Goal: Information Seeking & Learning: Learn about a topic

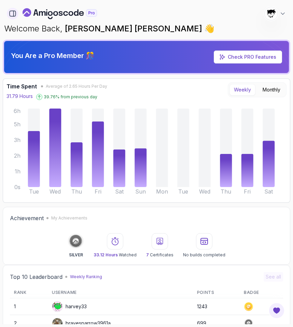
click at [9, 17] on icon "button" at bounding box center [13, 14] width 8 height 8
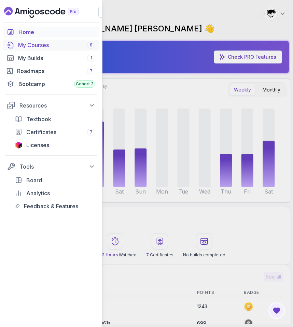
click at [30, 44] on div "My Courses 8" at bounding box center [56, 45] width 77 height 8
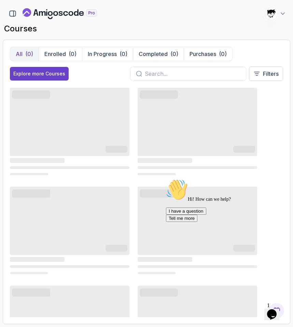
click at [278, 309] on div "Opens Chat This icon Opens the chat window." at bounding box center [272, 314] width 11 height 11
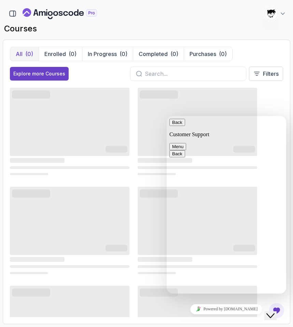
click at [275, 312] on div "Close Chat This icon closes the chat window." at bounding box center [271, 316] width 8 height 8
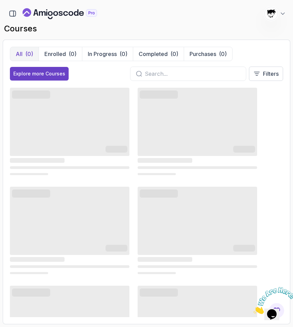
click at [254, 310] on icon "Close" at bounding box center [254, 313] width 0 height 6
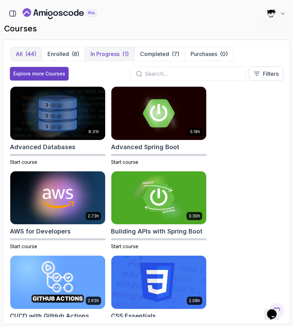
click at [101, 48] on button "In Progress (1)" at bounding box center [110, 54] width 50 height 14
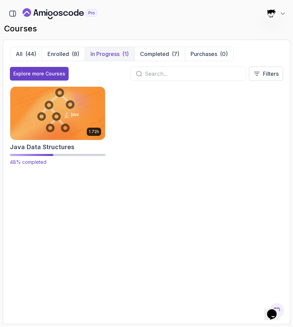
click at [62, 107] on img at bounding box center [58, 113] width 100 height 56
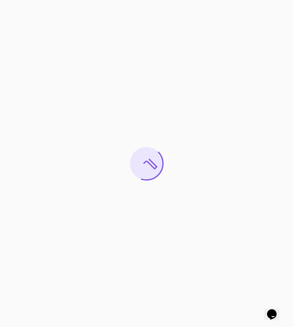
drag, startPoint x: 154, startPoint y: 154, endPoint x: 151, endPoint y: 218, distance: 64.3
click at [151, 218] on div at bounding box center [146, 163] width 293 height 327
click at [152, 156] on icon at bounding box center [146, 163] width 33 height 33
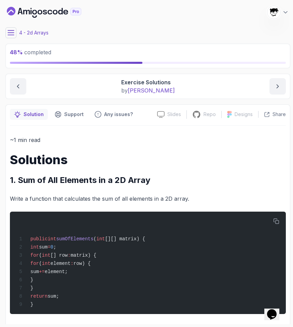
scroll to position [10, 0]
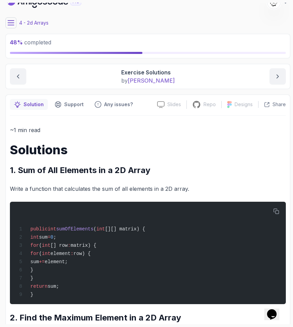
click at [5, 20] on div "48 % completed 1 - Intro 2 - Arrays 3 - 2d Arrays 1 - 2D Arrays 1:37 2 - Workin…" at bounding box center [147, 164] width 288 height 322
click at [6, 20] on button at bounding box center [10, 22] width 11 height 11
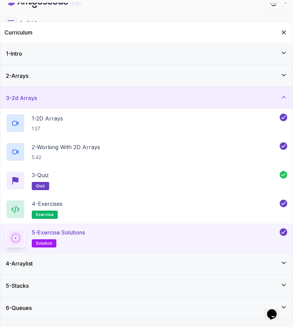
click at [78, 89] on div "3 - 2d Arrays" at bounding box center [146, 98] width 293 height 22
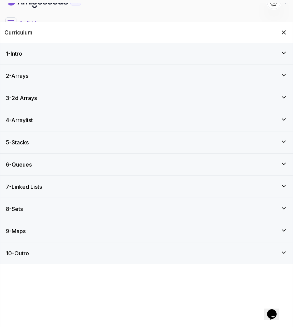
click at [78, 136] on div "5 - Stacks" at bounding box center [146, 143] width 293 height 22
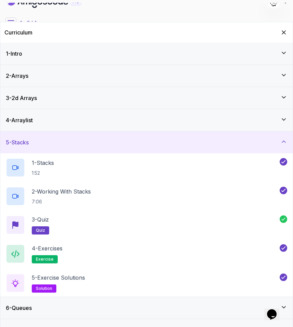
scroll to position [59, 0]
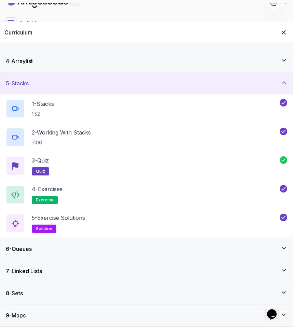
click at [59, 253] on div "6 - Queues" at bounding box center [147, 249] width 282 height 8
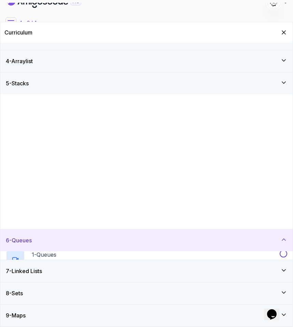
scroll to position [0, 0]
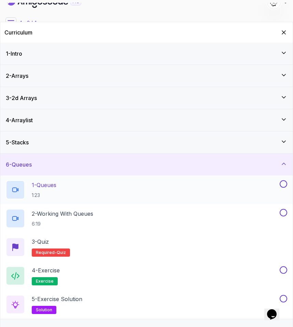
click at [53, 198] on p "1:23" at bounding box center [44, 195] width 25 height 7
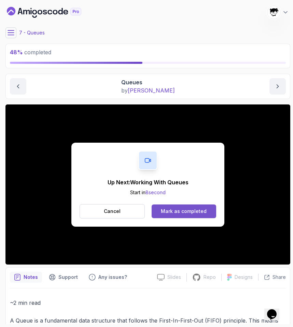
click at [184, 212] on div "Mark as completed" at bounding box center [184, 211] width 46 height 7
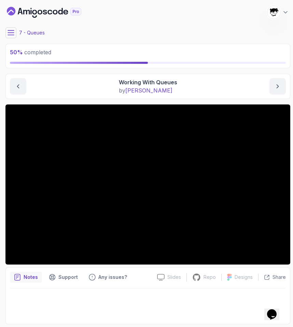
click at [9, 35] on icon at bounding box center [11, 32] width 6 height 4
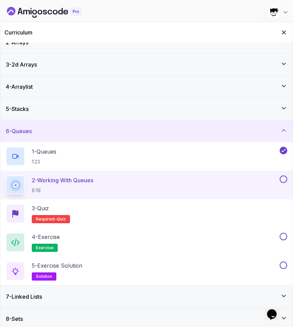
scroll to position [59, 0]
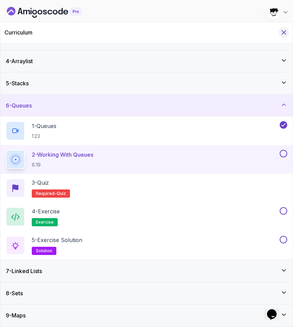
click at [284, 31] on icon "Hide Curriculum for mobile" at bounding box center [284, 33] width 8 height 8
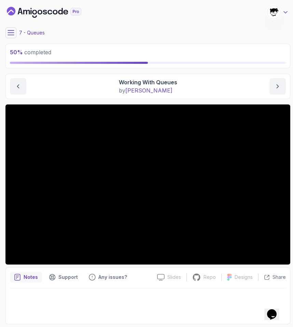
click at [286, 11] on icon at bounding box center [285, 12] width 7 height 7
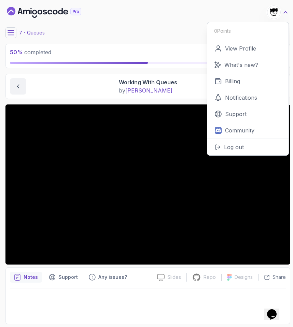
click at [286, 11] on icon at bounding box center [285, 12] width 7 height 7
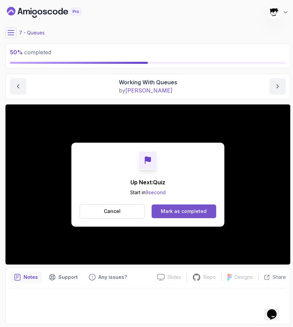
click at [164, 208] on div "Mark as completed" at bounding box center [184, 211] width 46 height 7
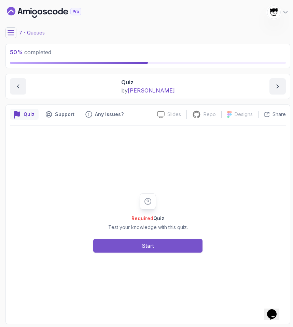
click at [125, 250] on button "Start" at bounding box center [147, 246] width 109 height 14
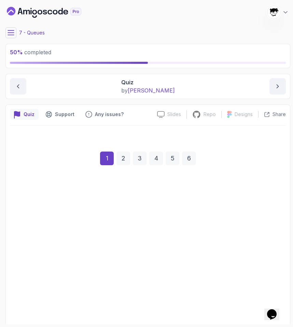
scroll to position [32, 0]
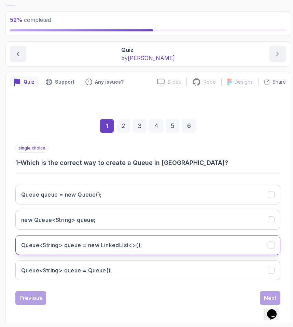
click at [125, 250] on button "Queue<String> queue = new LinkedList<>();" at bounding box center [147, 245] width 265 height 20
click at [270, 293] on button "Next" at bounding box center [270, 299] width 21 height 14
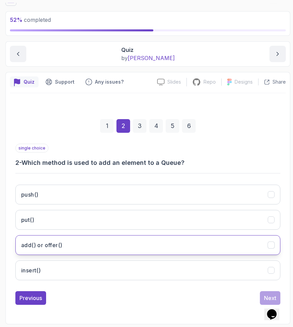
click at [42, 245] on h3 "add() or offer()" at bounding box center [41, 245] width 41 height 8
click at [261, 295] on button "Next" at bounding box center [270, 299] width 21 height 14
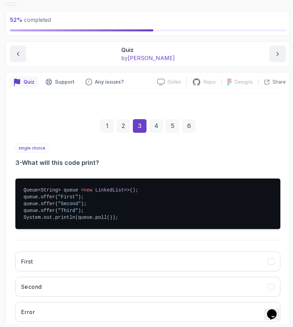
scroll to position [99, 0]
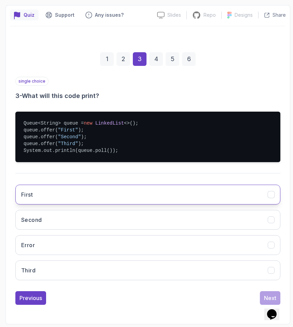
click at [27, 188] on button "First" at bounding box center [147, 195] width 265 height 20
click at [269, 296] on div "Next" at bounding box center [270, 298] width 12 height 8
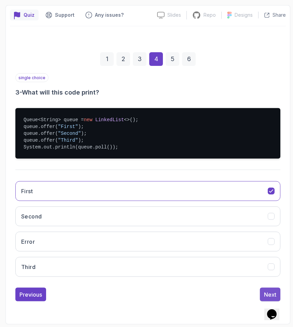
scroll to position [32, 0]
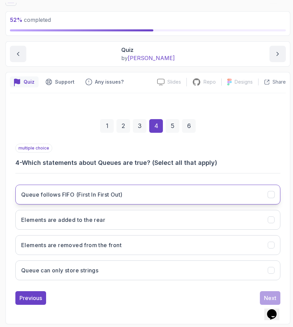
click at [65, 189] on button "Queue follows FIFO (First In First Out)" at bounding box center [147, 195] width 265 height 20
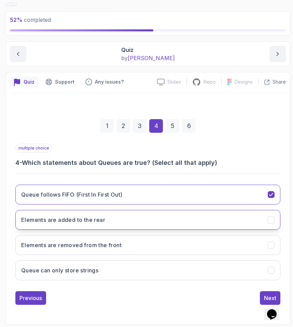
click at [64, 224] on h3 "Elements are added to the rear" at bounding box center [63, 220] width 84 height 8
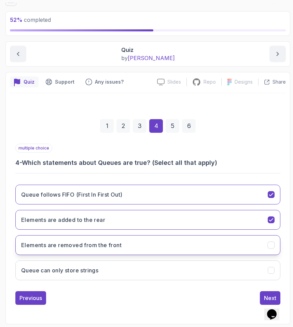
click at [61, 245] on h3 "Elements are removed from the front" at bounding box center [71, 245] width 100 height 8
click at [274, 295] on div "Next" at bounding box center [270, 298] width 12 height 8
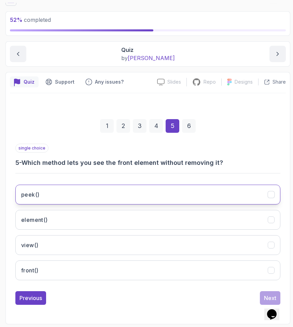
click at [33, 190] on button "peek()" at bounding box center [147, 195] width 265 height 20
click at [264, 294] on button "Next" at bounding box center [270, 299] width 21 height 14
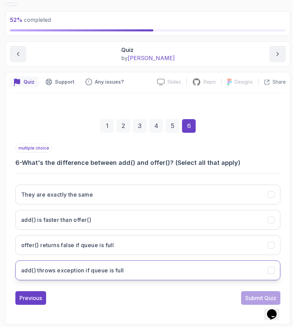
click at [69, 278] on button "add() throws exception if queue is full" at bounding box center [147, 271] width 265 height 20
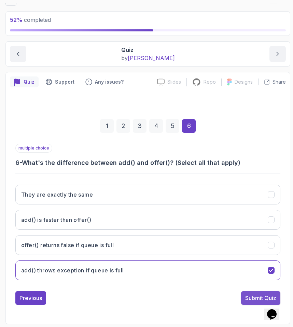
click at [246, 301] on div "Submit Quiz" at bounding box center [260, 298] width 31 height 8
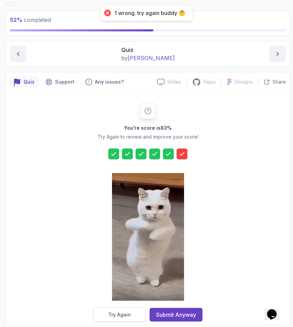
click at [137, 310] on button "Try Again" at bounding box center [119, 315] width 52 height 14
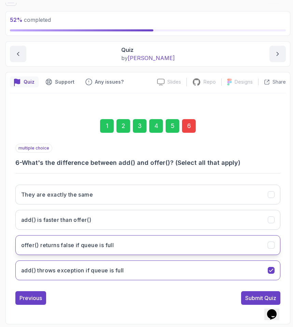
click at [76, 242] on h3 "offer() returns false if queue is full" at bounding box center [67, 245] width 93 height 8
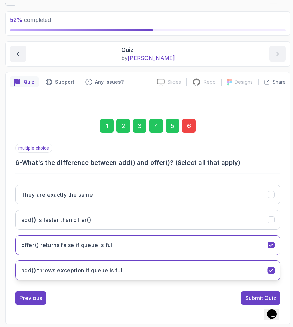
click at [62, 267] on h3 "add() throws exception if queue is full" at bounding box center [72, 271] width 103 height 8
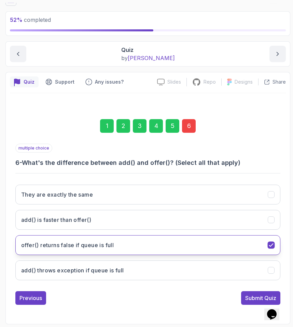
click at [56, 253] on button "offer() returns false if queue is full" at bounding box center [147, 245] width 265 height 20
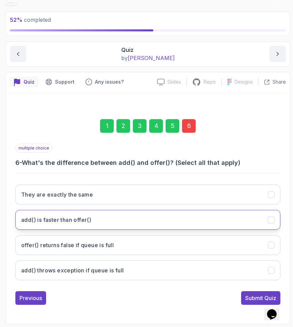
click at [39, 220] on h3 "add() is faster than offer()" at bounding box center [56, 220] width 70 height 8
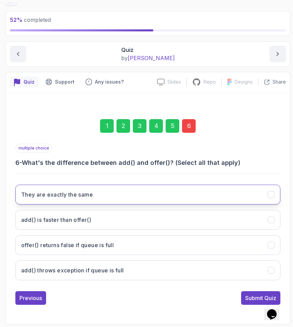
click at [37, 195] on h3 "They are exactly the same" at bounding box center [57, 195] width 72 height 8
click at [63, 284] on div "They are exactly the same add() is faster than offer() offer() returns false if…" at bounding box center [147, 232] width 265 height 107
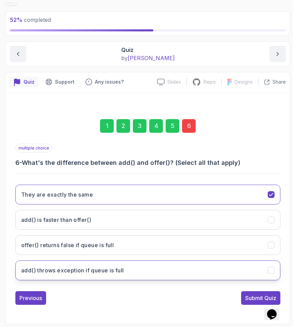
click at [60, 270] on h3 "add() throws exception if queue is full" at bounding box center [72, 271] width 103 height 8
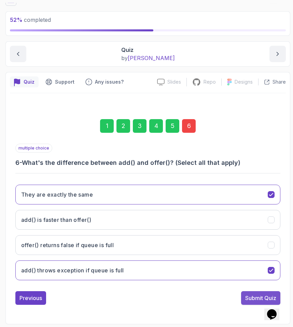
click at [246, 297] on div "Submit Quiz" at bounding box center [260, 298] width 31 height 8
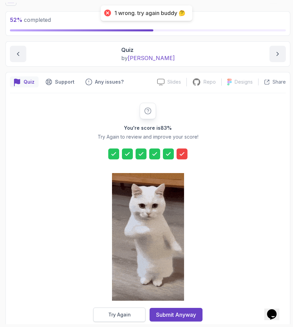
click at [140, 314] on button "Try Again" at bounding box center [119, 315] width 52 height 14
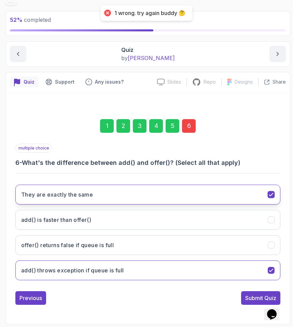
click at [65, 191] on h3 "They are exactly the same" at bounding box center [57, 195] width 72 height 8
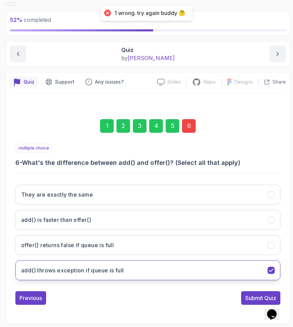
click at [87, 272] on h3 "add() throws exception if queue is full" at bounding box center [72, 271] width 103 height 8
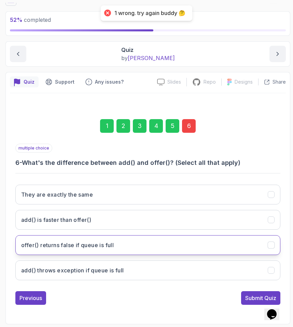
click at [76, 247] on h3 "offer() returns false if queue is full" at bounding box center [67, 245] width 93 height 8
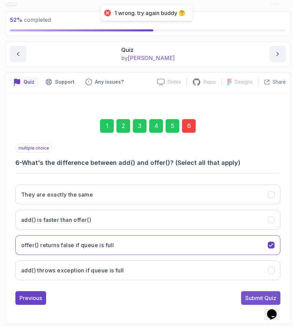
click at [249, 299] on div "Submit Quiz" at bounding box center [260, 298] width 31 height 8
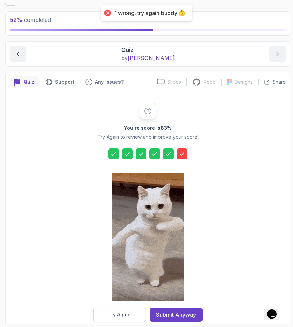
click at [130, 319] on button "Try Again" at bounding box center [119, 315] width 52 height 14
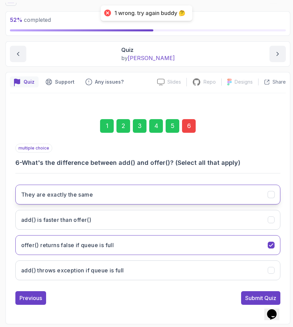
click at [68, 191] on h3 "They are exactly the same" at bounding box center [57, 195] width 72 height 8
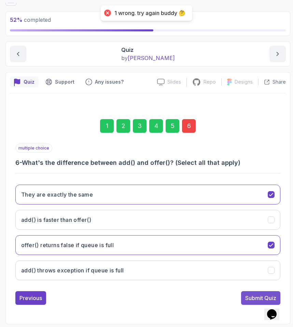
click at [246, 298] on div "Submit Quiz" at bounding box center [260, 298] width 31 height 8
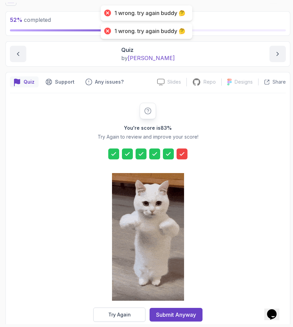
click at [125, 307] on div at bounding box center [148, 238] width 72 height 140
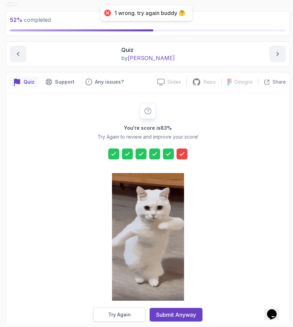
click at [123, 316] on div "Try Again" at bounding box center [119, 315] width 23 height 7
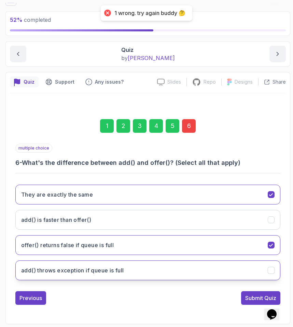
click at [94, 275] on button "add() throws exception if queue is full" at bounding box center [147, 271] width 265 height 20
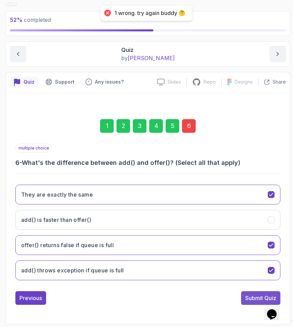
click at [259, 299] on div "Submit Quiz" at bounding box center [260, 298] width 31 height 8
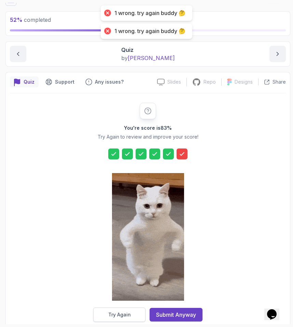
click at [120, 314] on div "Try Again" at bounding box center [119, 315] width 23 height 7
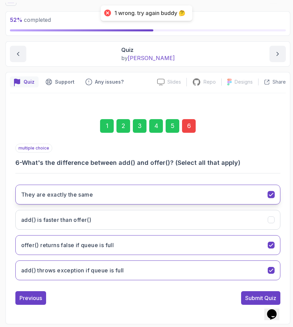
click at [57, 193] on h3 "They are exactly the same" at bounding box center [57, 195] width 72 height 8
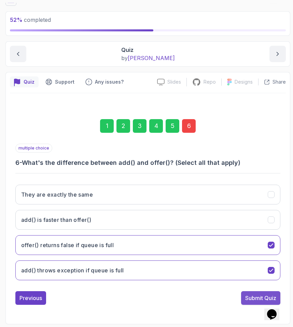
click at [247, 294] on button "Submit Quiz" at bounding box center [260, 299] width 39 height 14
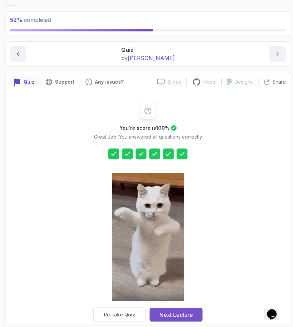
click at [175, 316] on div "Next Lecture" at bounding box center [176, 315] width 33 height 8
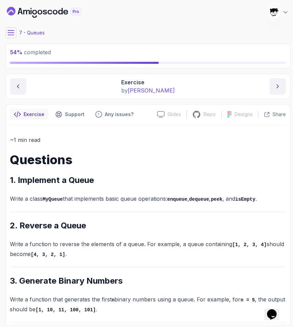
click at [8, 35] on icon at bounding box center [11, 32] width 7 height 7
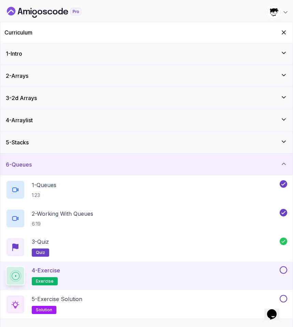
click at [280, 267] on div at bounding box center [283, 271] width 9 height 8
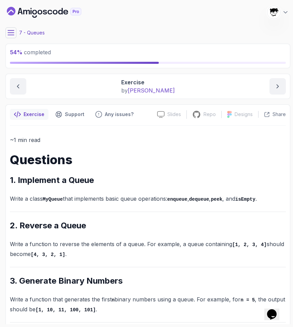
click at [14, 30] on icon at bounding box center [11, 32] width 7 height 7
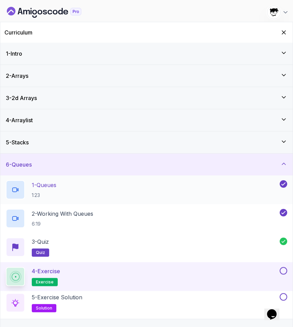
scroll to position [59, 0]
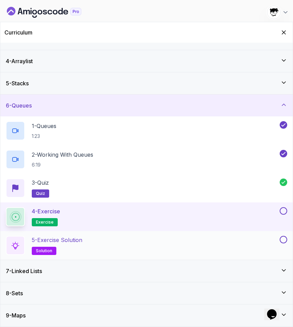
click at [110, 239] on div "5 - Exercise Solution solution" at bounding box center [142, 245] width 273 height 19
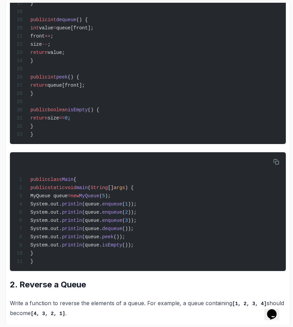
scroll to position [460, 0]
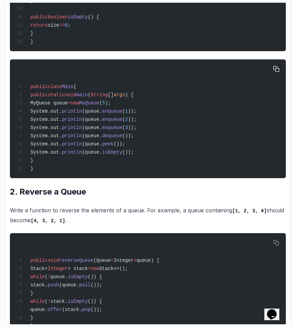
drag, startPoint x: 52, startPoint y: 114, endPoint x: 175, endPoint y: 159, distance: 130.7
click at [175, 157] on div "public class Main { public static void main ( String [] args ) { MyQueue queue …" at bounding box center [147, 119] width 265 height 111
drag, startPoint x: 52, startPoint y: 115, endPoint x: 150, endPoint y: 157, distance: 106.7
click at [150, 157] on div "public class Main { public static void main ( String [] args ) { MyQueue queue …" at bounding box center [147, 119] width 265 height 111
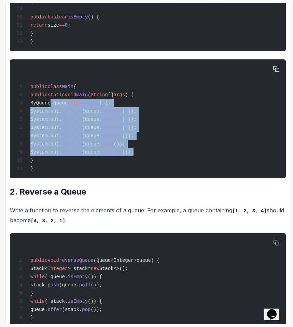
drag, startPoint x: 156, startPoint y: 165, endPoint x: 52, endPoint y: 114, distance: 116.5
click at [52, 114] on code "public class Main { public static void main ( String [] args ) { MyQueue queue …" at bounding box center [77, 127] width 120 height 87
copy code "MyQueue queue = new MyQueue ( 5 ); System.out. println (queue. enqueue ( 1 )); …"
click at [52, 106] on span "MyQueue queue" at bounding box center [48, 102] width 37 height 5
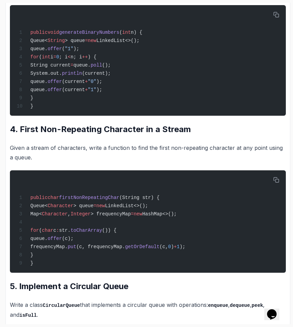
scroll to position [801, 0]
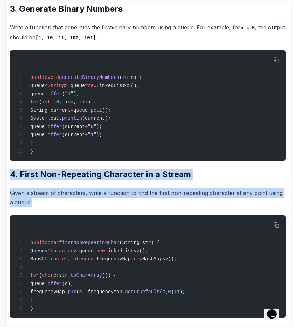
drag, startPoint x: 1, startPoint y: 190, endPoint x: 38, endPoint y: 224, distance: 50.3
click at [38, 224] on section "54 % completed 1 - Intro 2 - Arrays 3 - 2d Arrays 4 - Arraylist 5 - Stacks 6 - …" at bounding box center [146, 163] width 293 height 327
copy div "4. First Non-Repeating Character in a Stream Given a stream of characters, writ…"
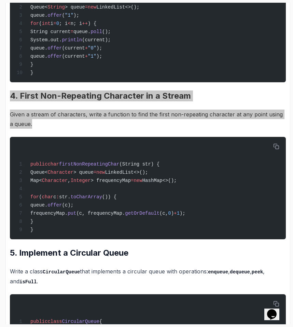
scroll to position [881, 0]
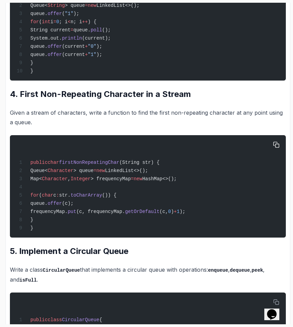
click at [55, 165] on div "public char firstNonRepeatingChar (String str) { Queue< Character > queue = new…" at bounding box center [147, 186] width 265 height 94
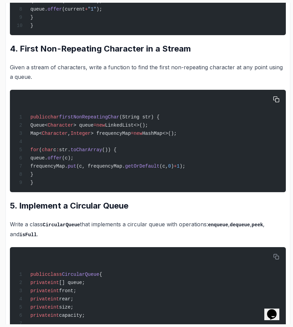
scroll to position [928, 0]
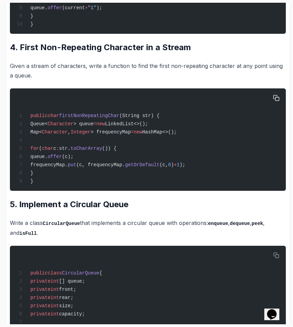
click at [236, 136] on div "public char firstNonRepeatingChar (String str) { Queue< Character > queue = new…" at bounding box center [147, 140] width 265 height 94
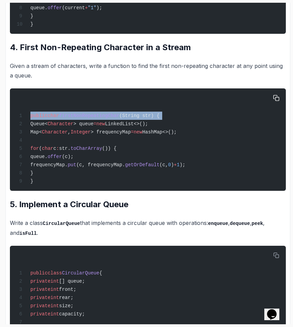
click at [236, 136] on div "public char firstNonRepeatingChar (String str) { Queue< Character > queue = new…" at bounding box center [147, 140] width 265 height 94
copy code "public char firstNonRepeatingChar (String str) {"
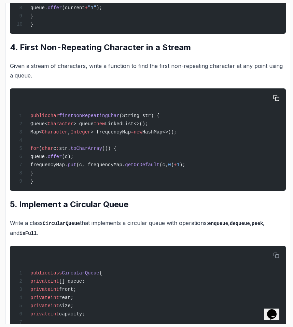
click at [29, 143] on span at bounding box center [24, 140] width 14 height 5
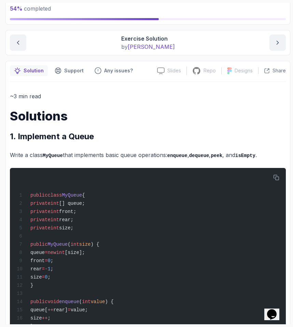
scroll to position [0, 0]
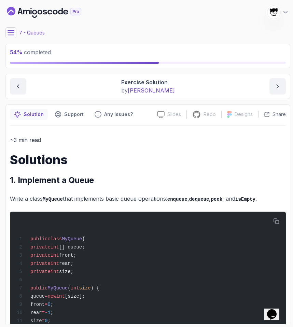
click at [8, 33] on icon at bounding box center [11, 32] width 6 height 4
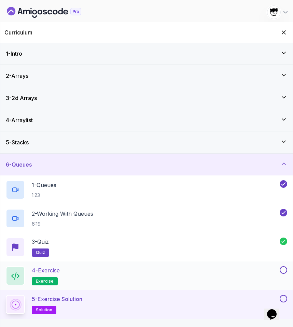
click at [279, 271] on div at bounding box center [283, 271] width 9 height 8
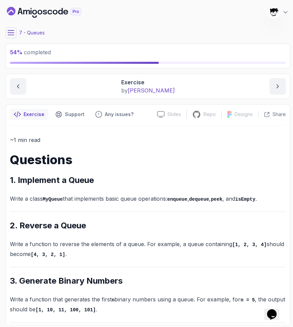
click at [10, 35] on icon at bounding box center [11, 32] width 6 height 4
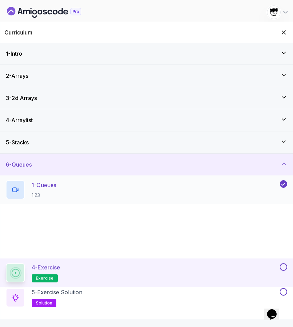
scroll to position [59, 0]
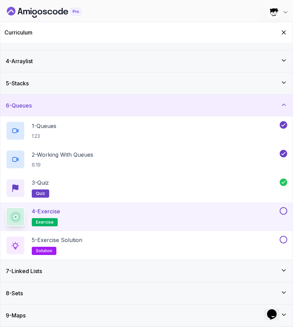
click at [284, 211] on button at bounding box center [284, 211] width 8 height 8
click at [283, 241] on button at bounding box center [284, 240] width 8 height 8
click at [279, 268] on div "7 - Linked Lists" at bounding box center [147, 271] width 282 height 8
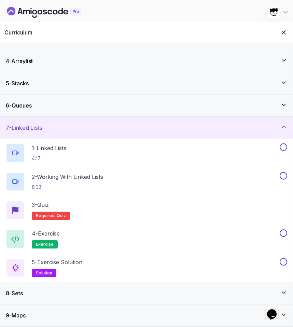
click at [78, 122] on div "7 - Linked Lists" at bounding box center [146, 128] width 293 height 22
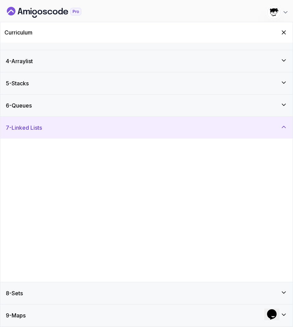
scroll to position [0, 0]
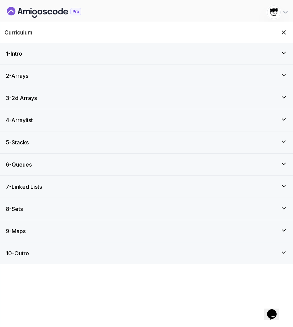
click at [30, 10] on icon "Dashboard" at bounding box center [44, 12] width 75 height 11
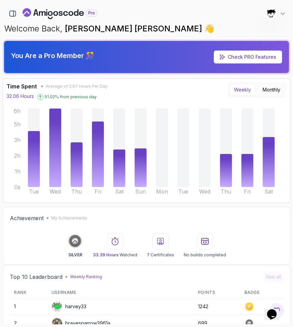
click at [7, 17] on div at bounding box center [13, 14] width 12 height 12
click at [14, 17] on icon "button" at bounding box center [13, 14] width 8 height 8
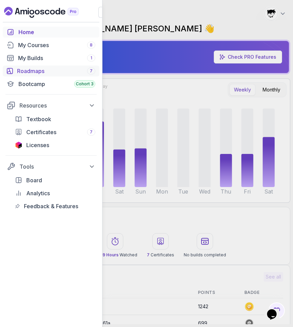
click at [35, 72] on div "Roadmaps 7" at bounding box center [56, 71] width 78 height 8
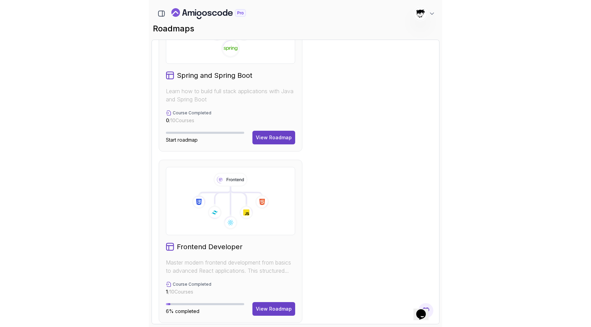
scroll to position [675, 0]
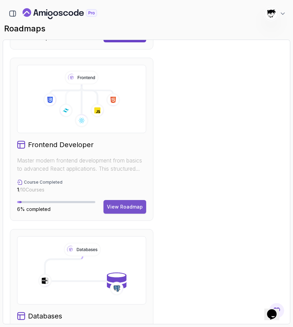
click at [126, 211] on button "View Roadmap" at bounding box center [125, 207] width 43 height 14
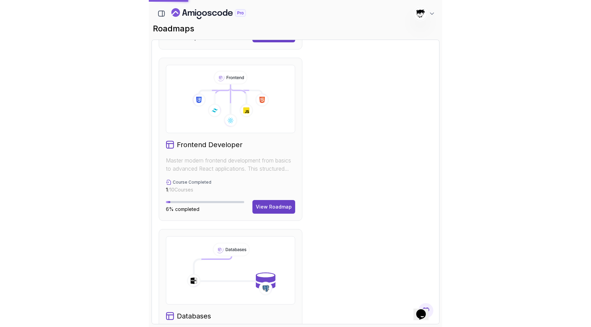
scroll to position [226, 0]
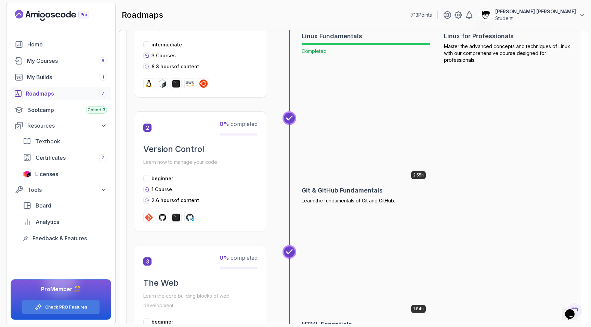
scroll to position [104, 0]
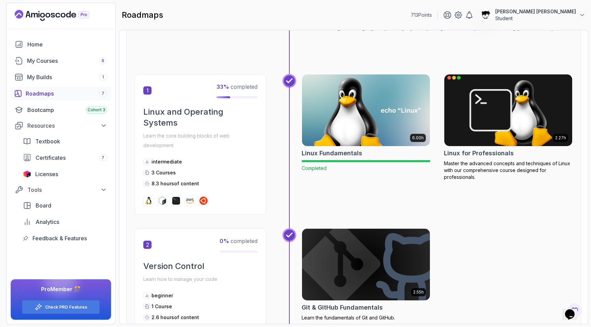
click at [293, 156] on h2 "Linux for Professionals" at bounding box center [479, 154] width 70 height 10
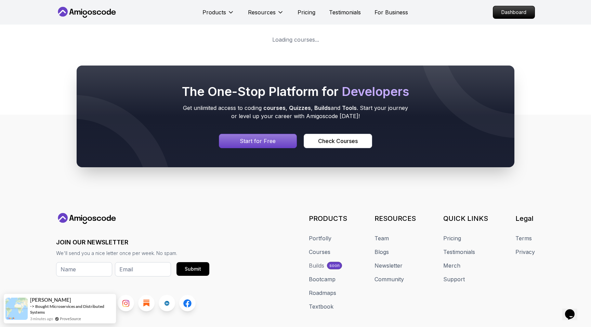
click at [293, 107] on body "0s Products Resources Pricing Testimonials For Business Dashboard Products Reso…" at bounding box center [295, 194] width 591 height 388
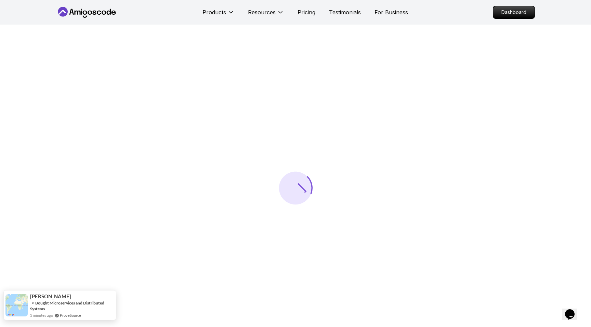
click at [24, 315] on img at bounding box center [16, 306] width 22 height 22
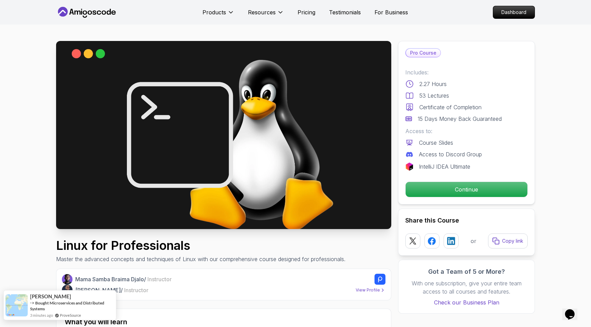
click at [24, 315] on img at bounding box center [16, 306] width 22 height 22
click at [20, 310] on img at bounding box center [16, 306] width 22 height 22
click at [33, 299] on span "[PERSON_NAME]" at bounding box center [50, 297] width 41 height 6
click at [40, 296] on span "[PERSON_NAME]" at bounding box center [50, 297] width 41 height 6
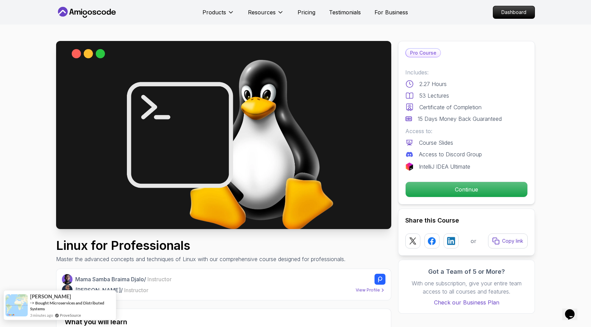
click at [40, 296] on span "[PERSON_NAME]" at bounding box center [50, 297] width 41 height 6
click at [16, 311] on img at bounding box center [16, 306] width 22 height 22
click at [65, 303] on link "Bought Microservices and Distributed Systems" at bounding box center [67, 306] width 74 height 11
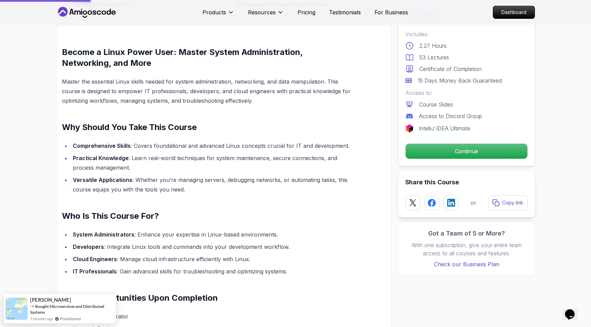
scroll to position [523, 0]
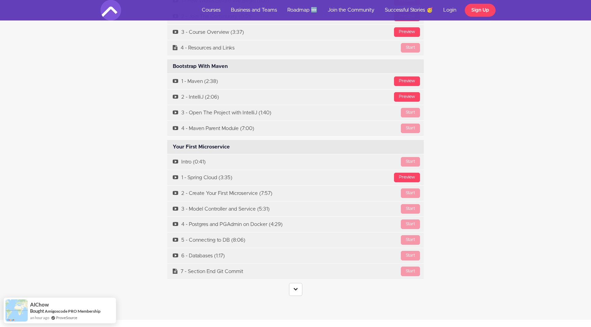
scroll to position [2124, 0]
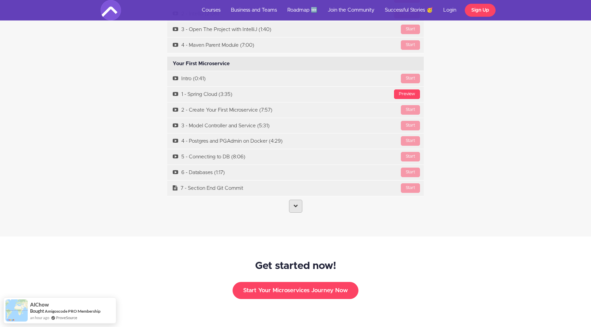
click at [298, 202] on link at bounding box center [295, 206] width 13 height 13
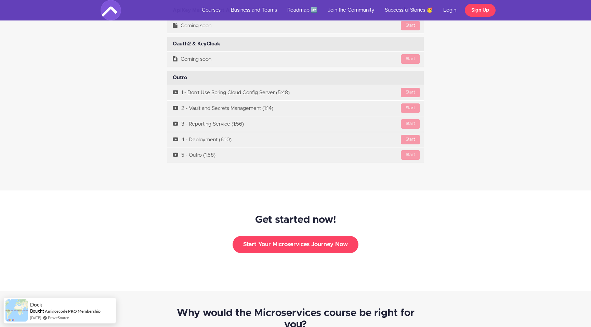
scroll to position [5232, 0]
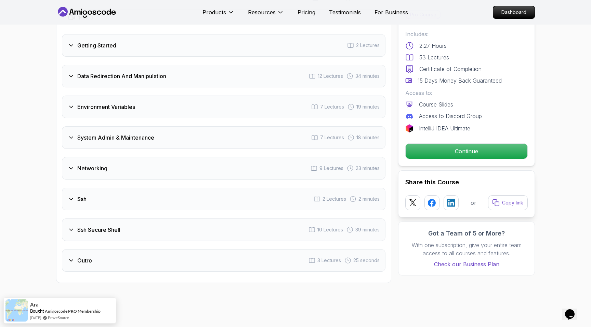
scroll to position [1041, 0]
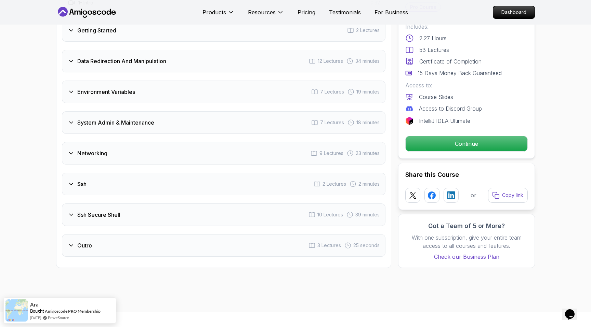
click at [182, 218] on div "Ssh Secure Shell 10 Lectures 39 minutes" at bounding box center [223, 215] width 323 height 23
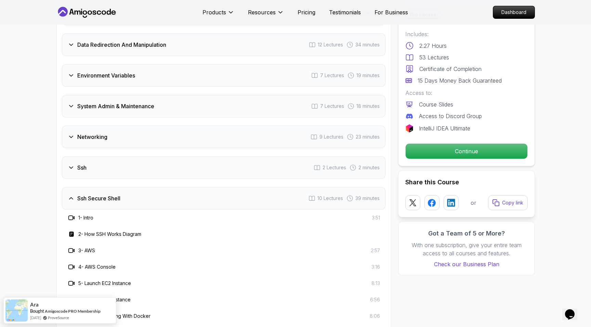
click at [162, 204] on div "Ssh Secure Shell 10 Lectures 39 minutes" at bounding box center [223, 198] width 323 height 23
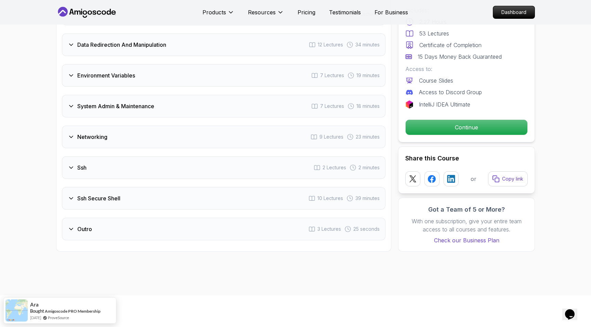
click at [146, 227] on div "Outro 3 Lectures 25 seconds" at bounding box center [223, 229] width 323 height 23
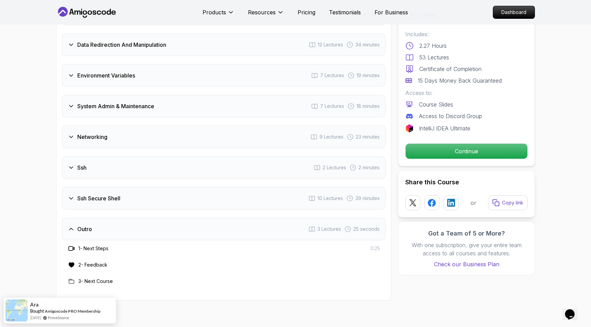
click at [146, 227] on div "Outro 3 Lectures 25 seconds" at bounding box center [223, 229] width 323 height 23
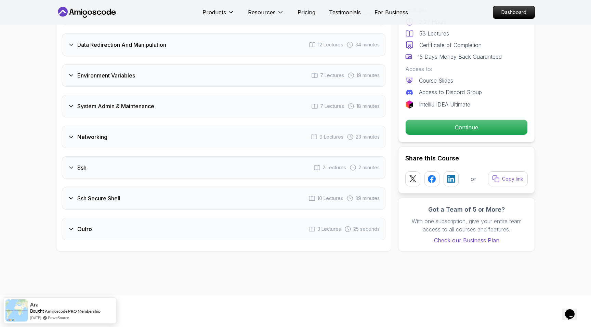
click at [130, 162] on div "Ssh 2 Lectures 2 minutes" at bounding box center [223, 168] width 323 height 23
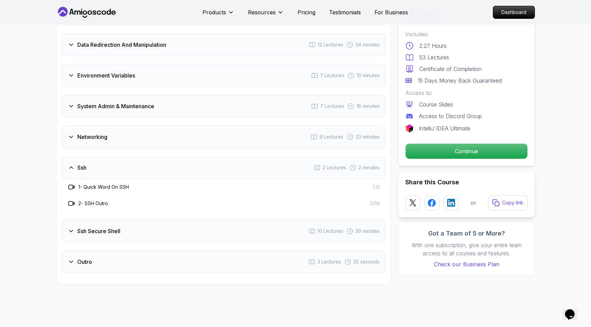
click at [130, 162] on div "Ssh 2 Lectures 2 minutes" at bounding box center [223, 168] width 323 height 23
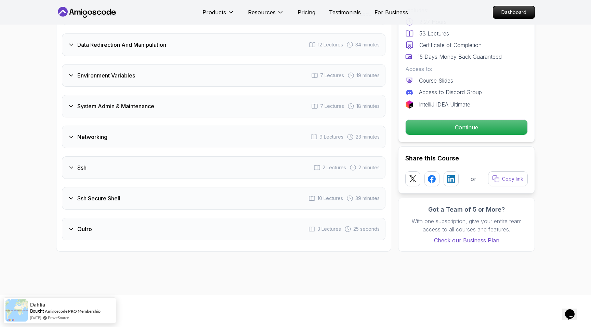
click at [129, 197] on div "Ssh Secure Shell 10 Lectures 39 minutes" at bounding box center [223, 198] width 323 height 23
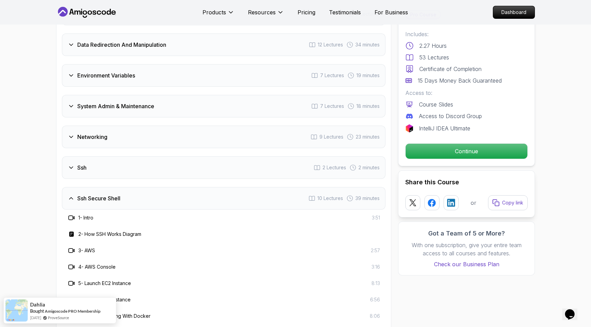
click at [129, 197] on div "Ssh Secure Shell 10 Lectures 39 minutes" at bounding box center [223, 198] width 323 height 23
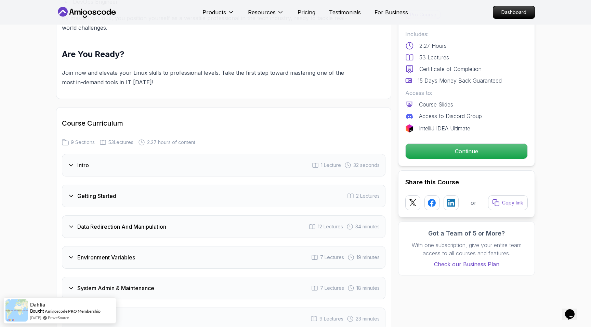
scroll to position [859, 0]
click at [119, 174] on div "Intro 1 Lecture 32 seconds" at bounding box center [223, 165] width 323 height 23
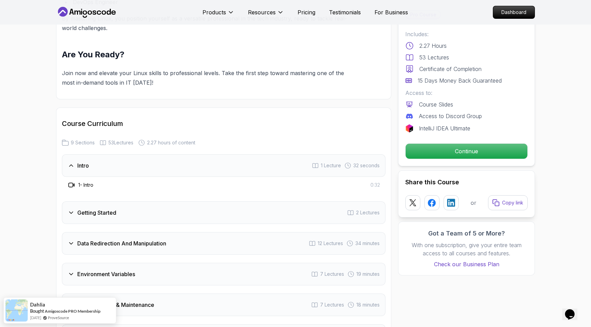
click at [119, 174] on div "Intro 1 Lecture 32 seconds" at bounding box center [223, 165] width 323 height 23
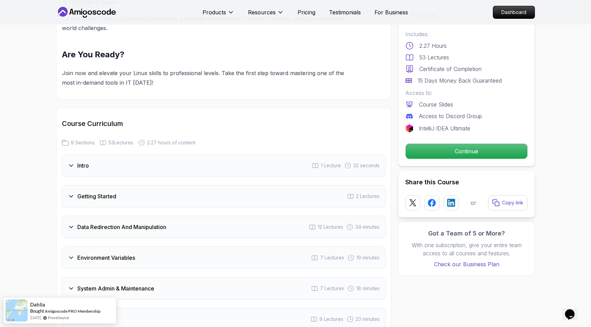
click at [120, 194] on div "Getting Started 2 Lectures" at bounding box center [223, 196] width 323 height 23
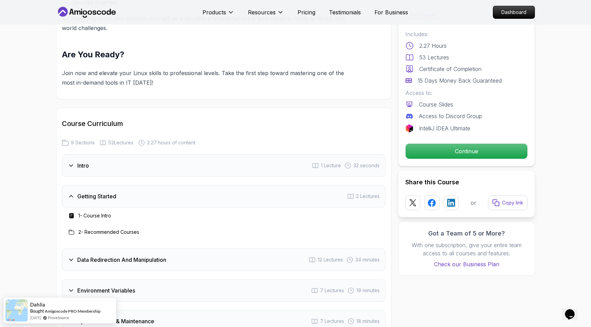
click at [120, 194] on div "Getting Started 2 Lectures" at bounding box center [223, 196] width 323 height 23
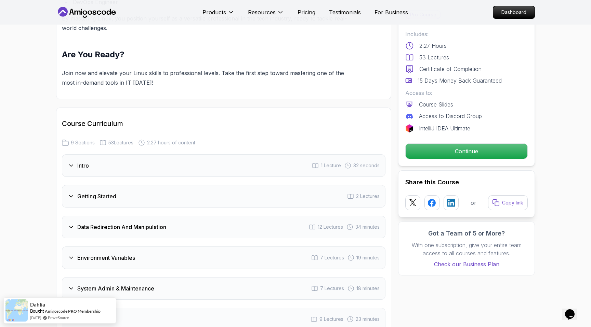
click at [122, 222] on div "Data Redirection And Manipulation 12 Lectures 34 minutes" at bounding box center [223, 227] width 323 height 23
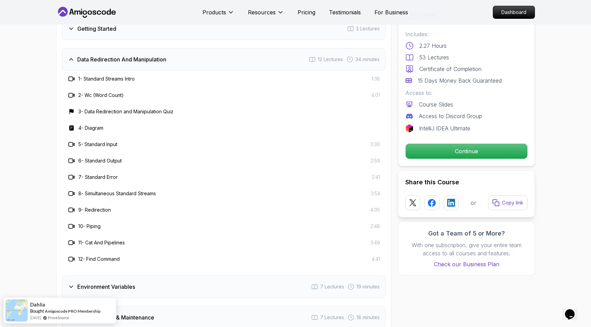
scroll to position [1027, 0]
click at [92, 63] on h3 "Data Redirection And Manipulation" at bounding box center [121, 59] width 89 height 8
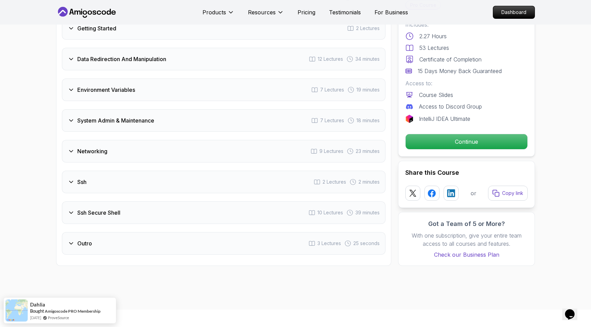
click at [89, 49] on div "Data Redirection And Manipulation 12 Lectures 34 minutes" at bounding box center [223, 59] width 323 height 23
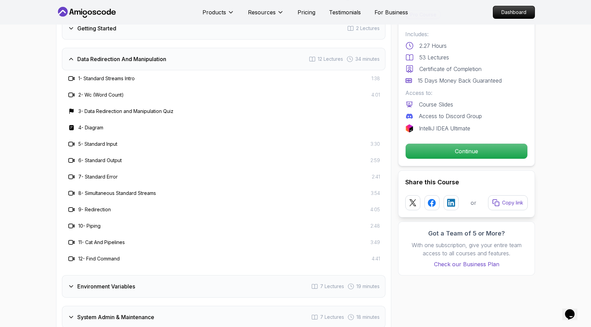
click at [89, 55] on h3 "Data Redirection And Manipulation" at bounding box center [121, 59] width 89 height 8
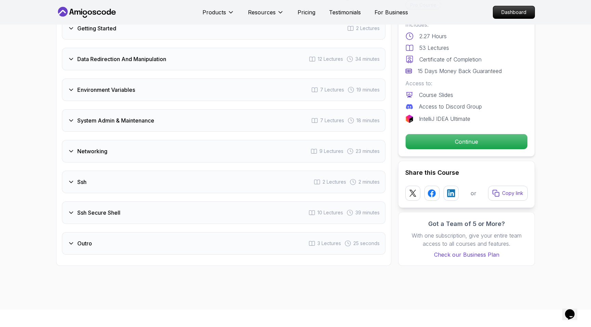
click at [86, 95] on div "Environment Variables 7 Lectures 19 minutes" at bounding box center [223, 90] width 323 height 23
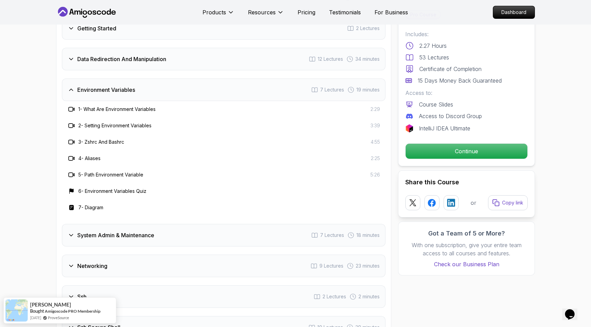
click at [86, 95] on div "Environment Variables 7 Lectures 19 minutes" at bounding box center [223, 90] width 323 height 23
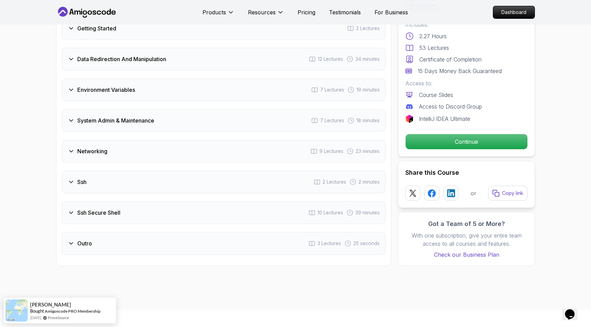
click at [87, 121] on h3 "System Admin & Maintenance" at bounding box center [115, 121] width 77 height 8
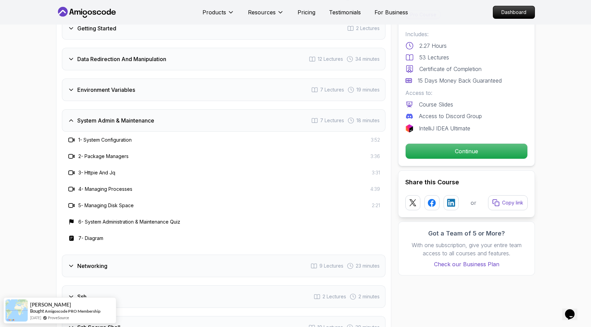
click at [87, 121] on h3 "System Admin & Maintenance" at bounding box center [115, 121] width 77 height 8
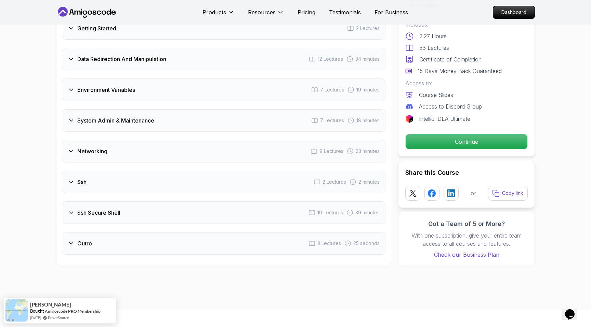
click at [87, 121] on h3 "System Admin & Maintenance" at bounding box center [115, 121] width 77 height 8
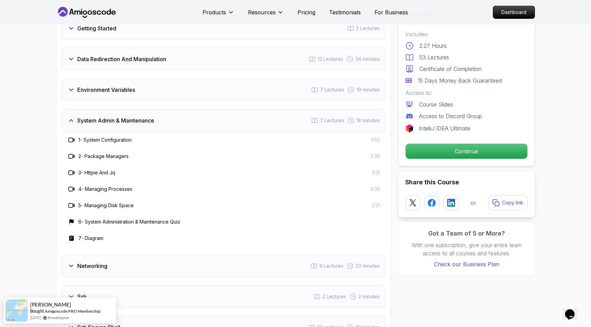
click at [87, 121] on h3 "System Admin & Maintenance" at bounding box center [115, 121] width 77 height 8
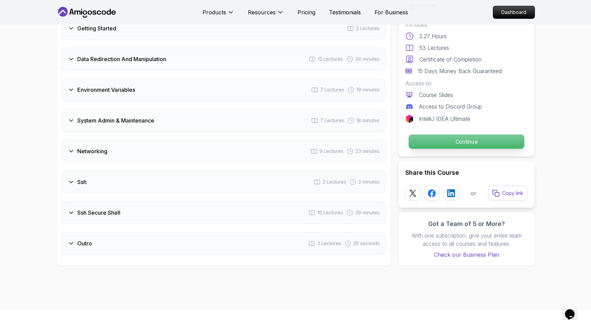
click at [496, 143] on p "Continue" at bounding box center [466, 142] width 116 height 14
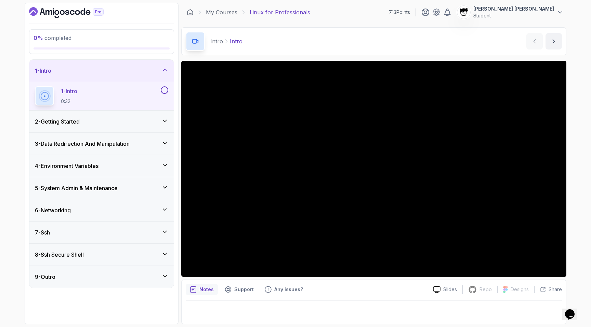
click at [149, 116] on div "2 - Getting Started" at bounding box center [101, 122] width 144 height 22
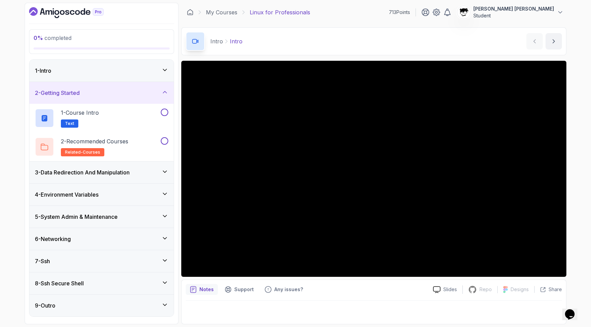
click at [132, 94] on div "2 - Getting Started" at bounding box center [101, 93] width 133 height 8
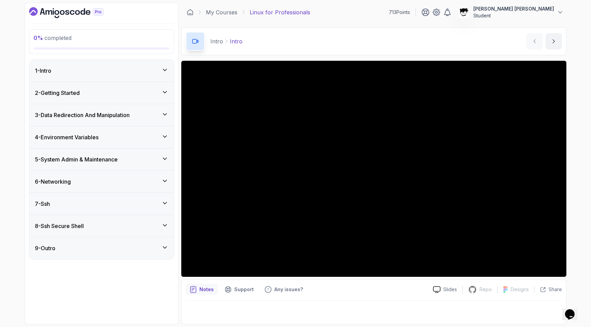
click at [550, 13] on p "Student" at bounding box center [513, 15] width 81 height 7
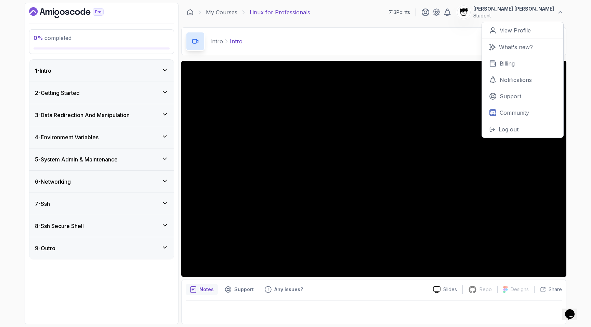
click at [550, 13] on p "Student" at bounding box center [513, 15] width 81 height 7
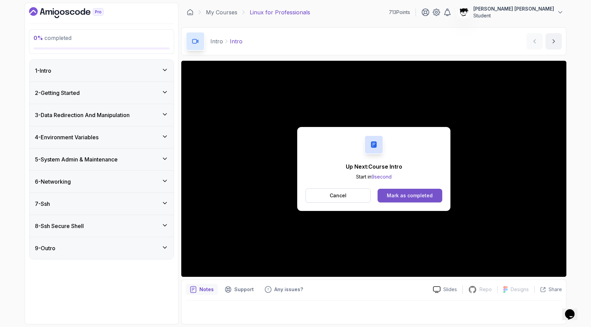
click at [383, 192] on button "Mark as completed" at bounding box center [409, 196] width 65 height 14
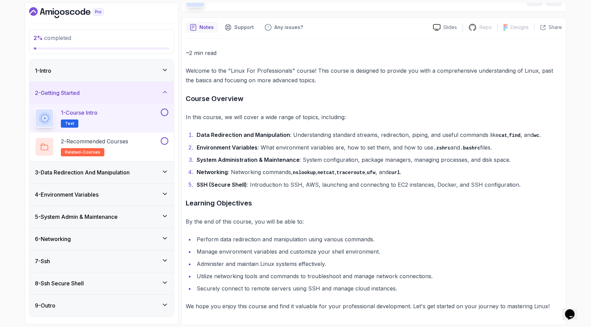
scroll to position [43, 0]
click at [194, 156] on li "System Administration & Maintenance : System configuration, package managers, m…" at bounding box center [377, 161] width 367 height 10
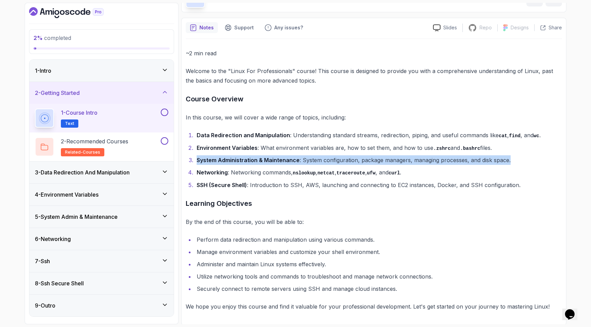
click at [194, 156] on li "System Administration & Maintenance : System configuration, package managers, m…" at bounding box center [377, 161] width 367 height 10
click at [197, 163] on strong "System Administration & Maintenance" at bounding box center [248, 160] width 103 height 7
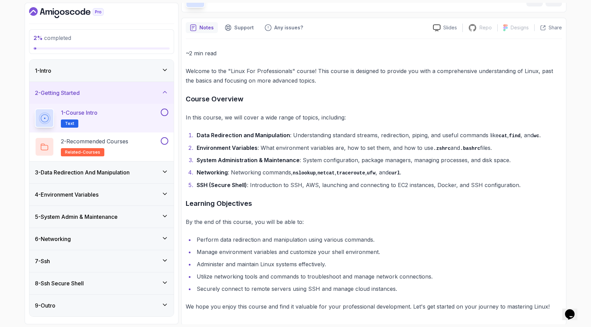
scroll to position [43, 0]
click at [198, 167] on li "Networking : Networking commands, nslookup , netcat , traceroute , ufw , and cu…" at bounding box center [377, 172] width 367 height 10
click at [194, 172] on li "Networking : Networking commands, nslookup , netcat , traceroute , ufw , and cu…" at bounding box center [377, 172] width 367 height 10
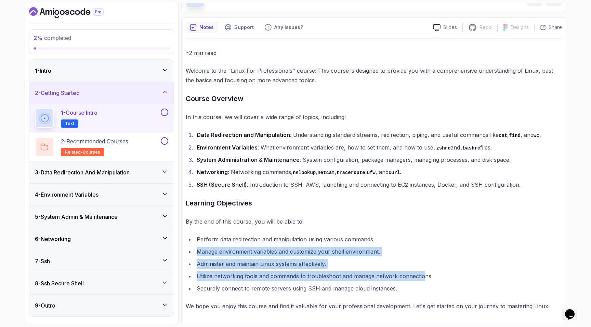
drag, startPoint x: 190, startPoint y: 253, endPoint x: 423, endPoint y: 273, distance: 234.2
click at [423, 273] on ul "Perform data redirection and manipulation using various commands. Manage enviro…" at bounding box center [374, 264] width 376 height 59
click at [423, 273] on li "Utilize networking tools and commands to troubleshoot and manage network connec…" at bounding box center [377, 277] width 367 height 10
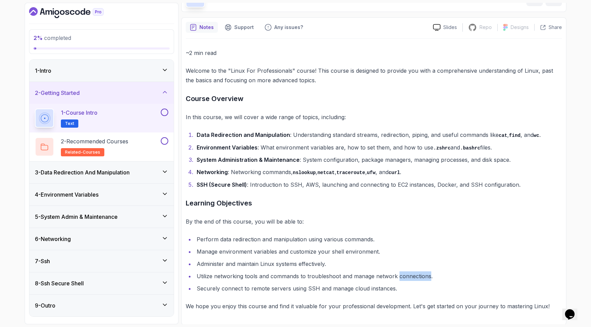
click at [423, 273] on li "Utilize networking tools and commands to troubleshoot and manage network connec…" at bounding box center [377, 277] width 367 height 10
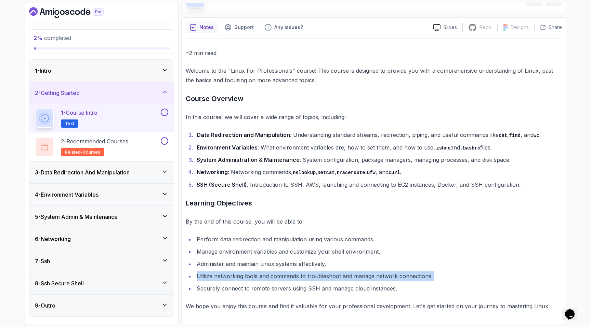
click at [423, 273] on li "Utilize networking tools and commands to troubleshoot and manage network connec…" at bounding box center [377, 277] width 367 height 10
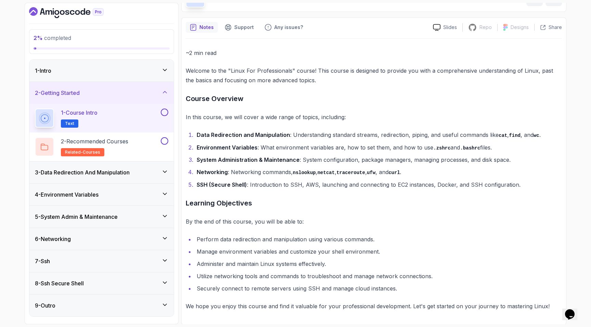
click at [278, 269] on ul "Perform data redirection and manipulation using various commands. Manage enviro…" at bounding box center [374, 264] width 376 height 59
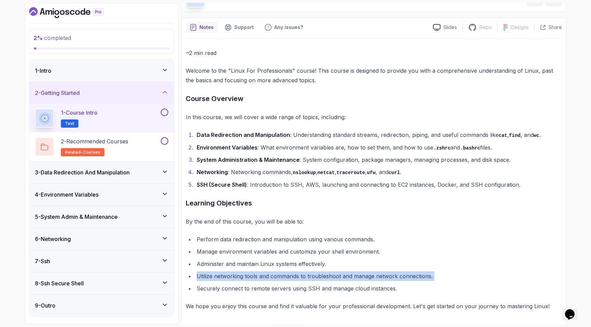
click at [278, 269] on ul "Perform data redirection and manipulation using various commands. Manage enviro…" at bounding box center [374, 264] width 376 height 59
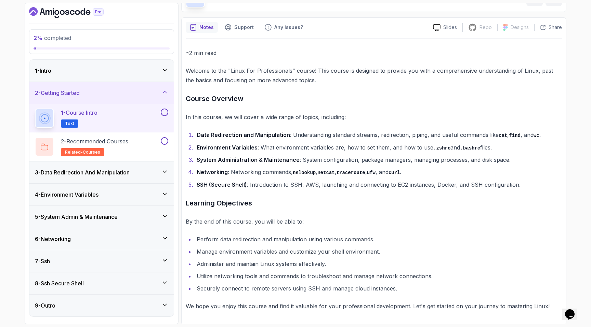
click at [260, 265] on li "Administer and maintain Linux systems effectively." at bounding box center [377, 264] width 367 height 10
click at [253, 287] on li "Securely connect to remote servers using SSH and manage cloud instances." at bounding box center [377, 289] width 367 height 10
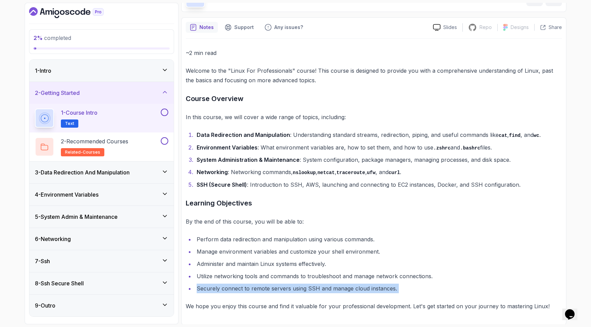
click at [253, 287] on li "Securely connect to remote servers using SSH and manage cloud instances." at bounding box center [377, 289] width 367 height 10
click at [255, 291] on li "Securely connect to remote servers using SSH and manage cloud instances." at bounding box center [377, 289] width 367 height 10
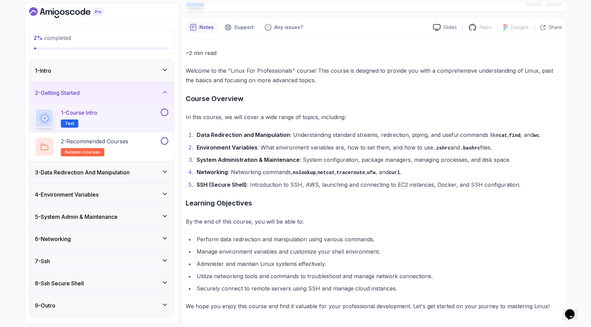
click at [163, 112] on button at bounding box center [165, 113] width 8 height 8
click at [145, 141] on div "2 - Recommended Courses related-courses" at bounding box center [97, 146] width 124 height 19
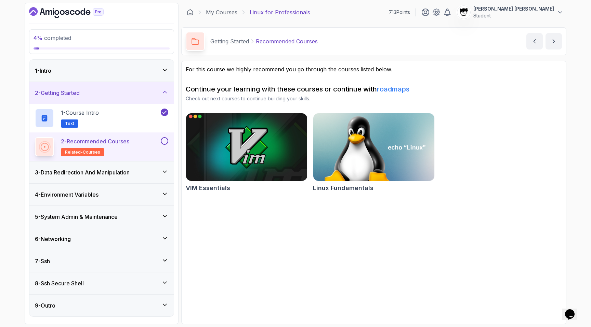
click at [237, 153] on img at bounding box center [246, 147] width 127 height 71
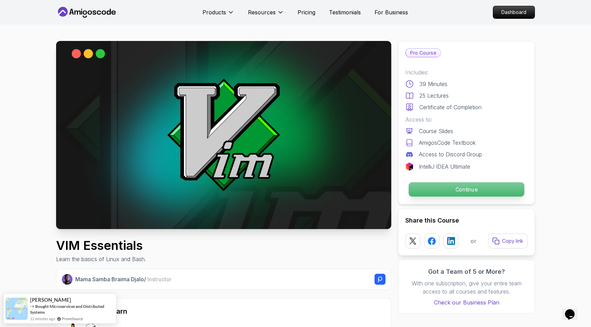
click at [422, 185] on p "Continue" at bounding box center [466, 190] width 116 height 14
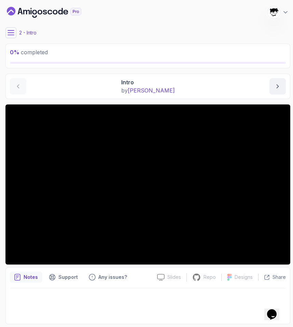
click at [12, 29] on button at bounding box center [10, 32] width 11 height 11
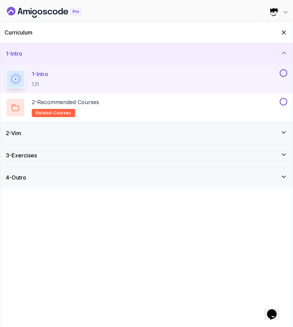
click at [45, 83] on p "1:31" at bounding box center [40, 84] width 16 height 7
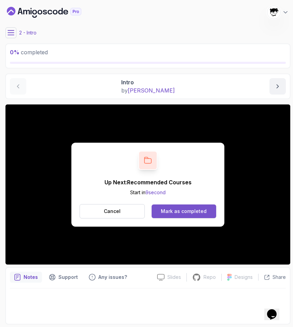
click at [156, 218] on button "Mark as completed" at bounding box center [184, 212] width 65 height 14
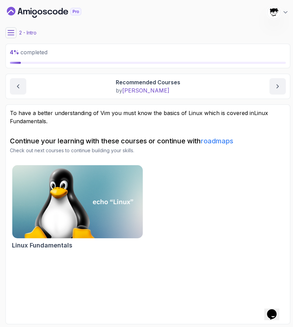
click at [15, 33] on button at bounding box center [10, 32] width 11 height 11
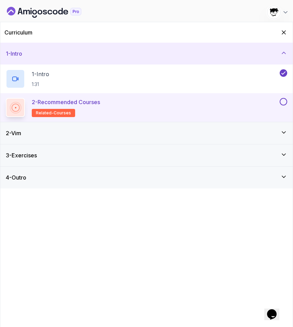
click at [283, 103] on button at bounding box center [284, 102] width 8 height 8
click at [166, 138] on div "2 - Vim" at bounding box center [146, 133] width 293 height 22
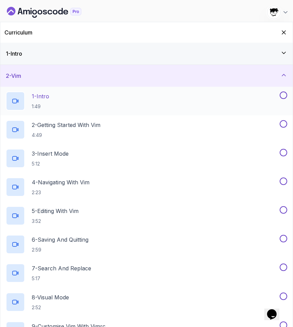
click at [83, 92] on div "1 - Intro 1:49" at bounding box center [142, 101] width 273 height 19
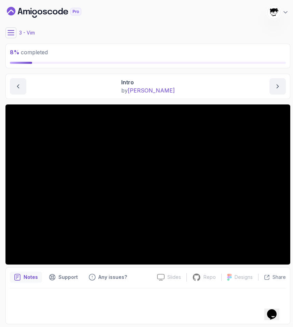
click at [7, 33] on button at bounding box center [10, 32] width 11 height 11
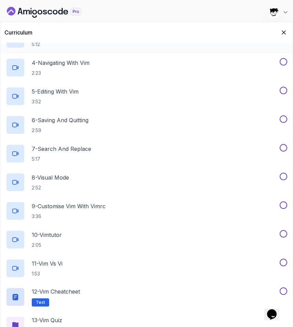
scroll to position [156, 0]
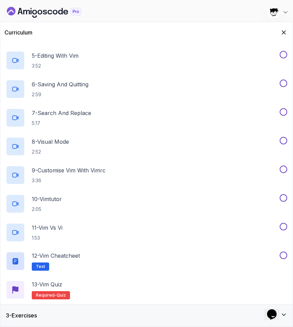
click at [94, 321] on div "3 - Exercises" at bounding box center [146, 316] width 293 height 22
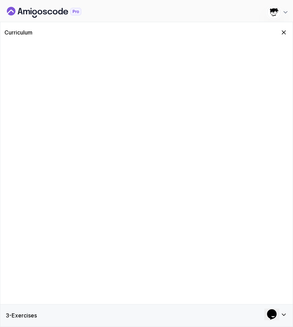
scroll to position [0, 0]
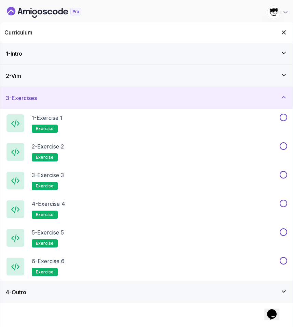
click at [88, 291] on div "4 - Outro" at bounding box center [147, 292] width 282 height 8
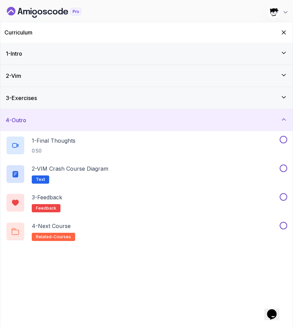
click at [60, 115] on div "4 - Outro" at bounding box center [146, 120] width 293 height 22
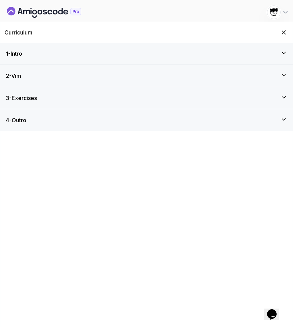
click at [283, 26] on div "Curriculum" at bounding box center [146, 32] width 293 height 21
click at [282, 29] on icon "Hide Curriculum for mobile" at bounding box center [284, 33] width 8 height 8
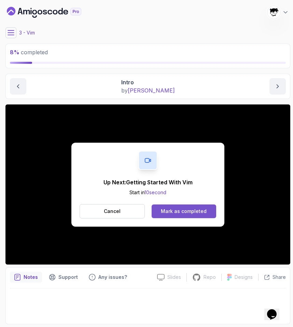
click at [201, 215] on button "Mark as completed" at bounding box center [184, 212] width 65 height 14
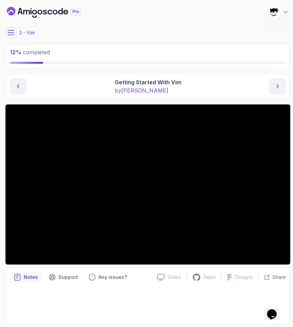
click at [11, 30] on icon at bounding box center [11, 32] width 7 height 7
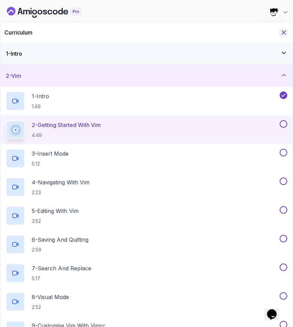
click at [280, 29] on div "Curriculum" at bounding box center [146, 32] width 293 height 21
click at [282, 30] on icon "Hide Curriculum for mobile" at bounding box center [284, 33] width 8 height 8
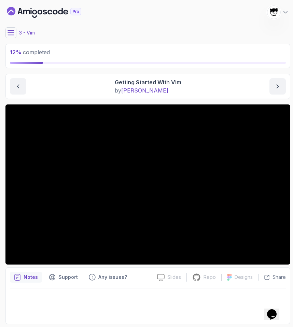
click at [10, 32] on icon at bounding box center [11, 32] width 6 height 4
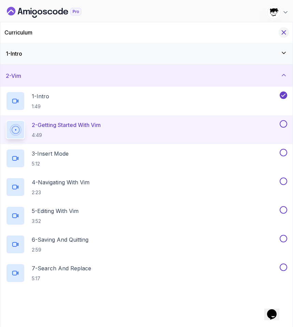
click at [285, 29] on icon "Hide Curriculum for mobile" at bounding box center [284, 33] width 8 height 8
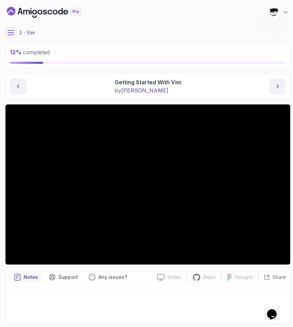
click at [9, 28] on button at bounding box center [10, 32] width 11 height 11
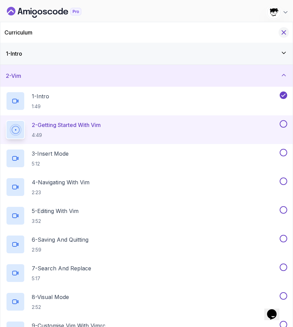
click at [281, 30] on icon "Hide Curriculum for mobile" at bounding box center [284, 33] width 8 height 8
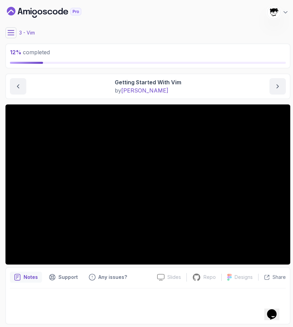
click at [9, 30] on icon at bounding box center [11, 32] width 7 height 7
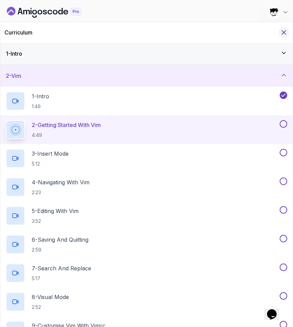
click at [286, 28] on button "Hide Curriculum for mobile" at bounding box center [284, 32] width 11 height 11
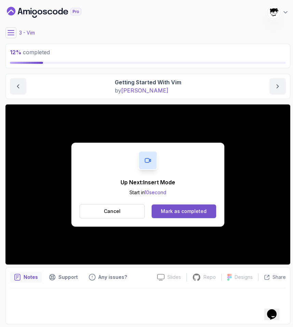
click at [203, 213] on div "Mark as completed" at bounding box center [184, 211] width 46 height 7
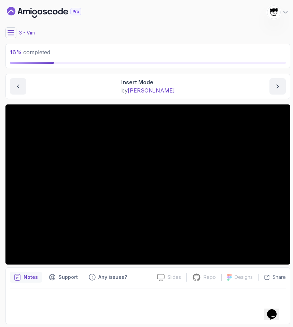
click at [12, 35] on icon at bounding box center [11, 32] width 6 height 4
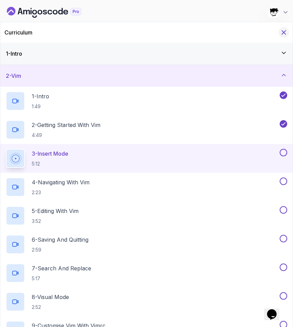
click at [283, 32] on icon "Hide Curriculum for mobile" at bounding box center [284, 33] width 4 height 4
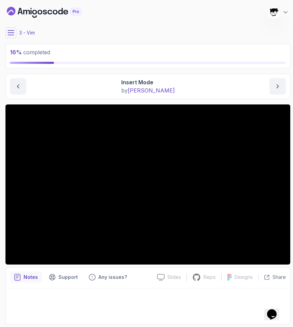
click at [11, 33] on icon at bounding box center [11, 32] width 6 height 4
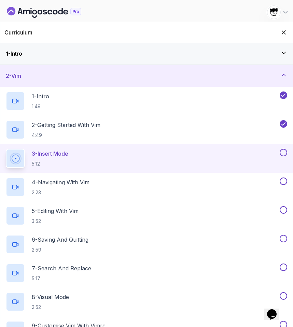
click at [5, 27] on button at bounding box center [10, 32] width 11 height 11
click at [164, 37] on div "Curriculum" at bounding box center [146, 32] width 293 height 21
click at [284, 31] on icon "Hide Curriculum for mobile" at bounding box center [284, 33] width 8 height 8
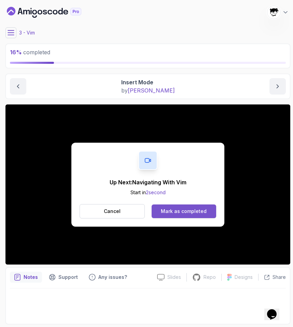
click at [192, 214] on div "Mark as completed" at bounding box center [184, 211] width 46 height 7
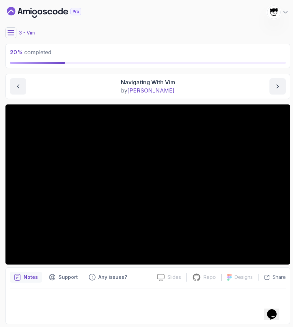
click at [14, 34] on icon at bounding box center [11, 32] width 7 height 7
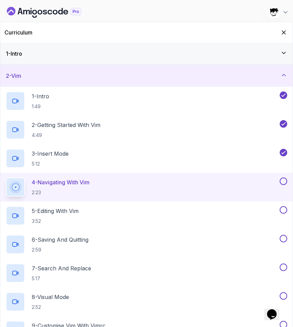
click at [292, 29] on div "Curriculum" at bounding box center [146, 32] width 293 height 21
click at [286, 31] on icon "Hide Curriculum for mobile" at bounding box center [284, 33] width 8 height 8
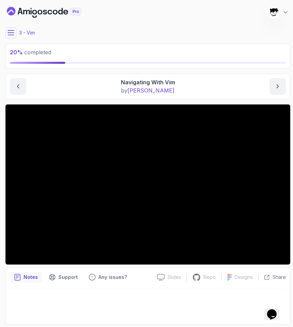
click at [9, 36] on icon at bounding box center [11, 32] width 7 height 7
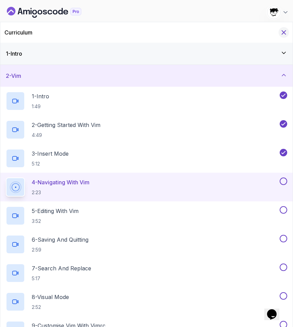
click at [286, 31] on icon "Hide Curriculum for mobile" at bounding box center [284, 33] width 8 height 8
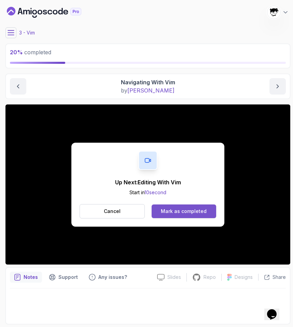
click at [177, 209] on div "Mark as completed" at bounding box center [184, 211] width 46 height 7
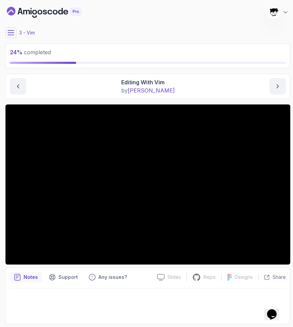
click at [12, 37] on button at bounding box center [10, 32] width 11 height 11
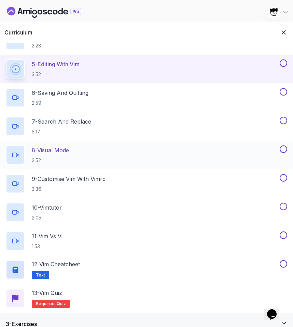
scroll to position [156, 0]
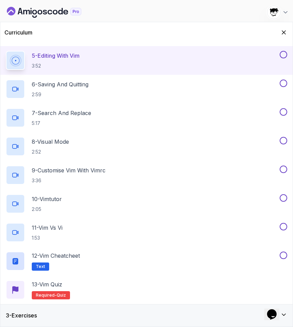
click at [46, 321] on div "3 - Exercises" at bounding box center [146, 316] width 293 height 22
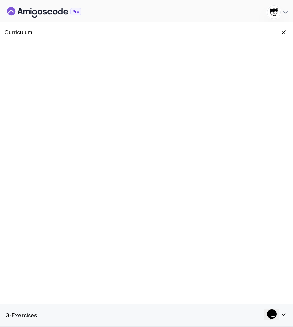
scroll to position [0, 0]
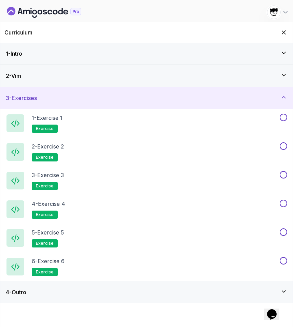
click at [144, 291] on div "4 - Outro" at bounding box center [147, 292] width 282 height 8
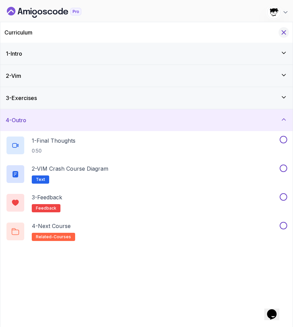
click at [284, 32] on icon "Hide Curriculum for mobile" at bounding box center [284, 33] width 4 height 4
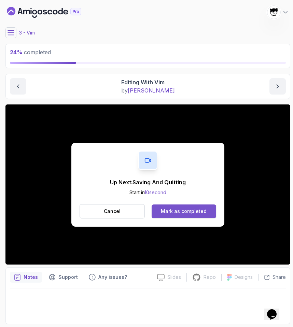
click at [184, 214] on div "Mark as completed" at bounding box center [184, 211] width 46 height 7
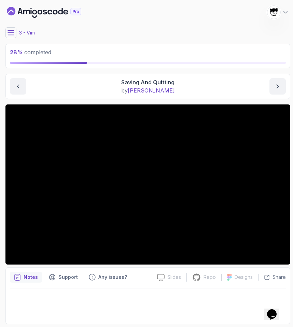
click at [12, 34] on icon at bounding box center [11, 32] width 7 height 7
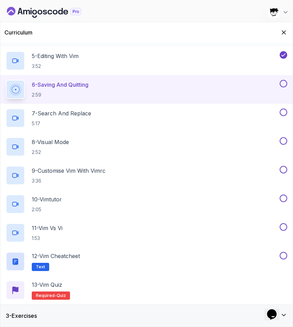
scroll to position [156, 0]
click at [64, 316] on div "3 - Exercises" at bounding box center [147, 316] width 282 height 8
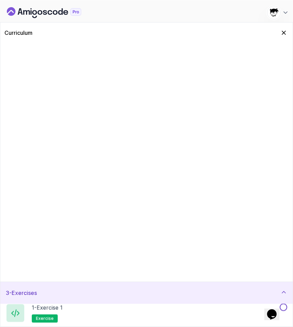
scroll to position [0, 0]
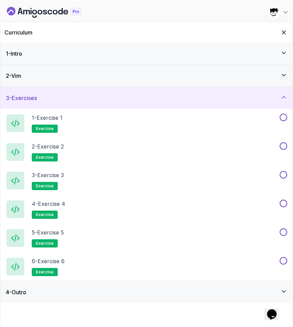
click at [55, 295] on div "4 - Outro" at bounding box center [147, 292] width 282 height 8
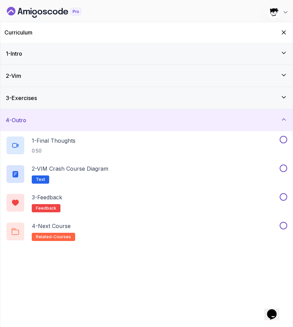
click at [286, 39] on div "Curriculum" at bounding box center [146, 32] width 293 height 21
click at [285, 33] on icon "Hide Curriculum for mobile" at bounding box center [284, 33] width 4 height 4
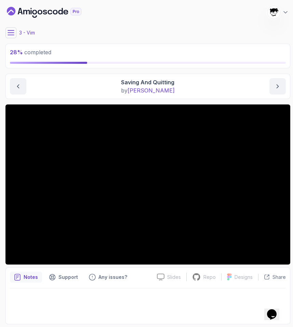
click at [12, 32] on icon at bounding box center [11, 32] width 7 height 7
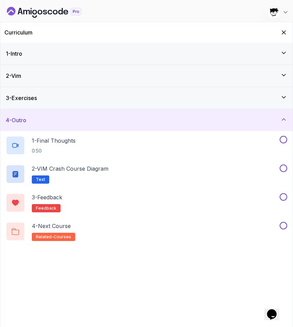
click at [113, 75] on div "2 - Vim" at bounding box center [146, 76] width 281 height 8
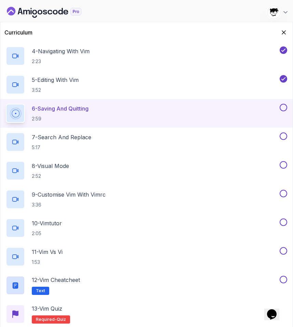
scroll to position [156, 0]
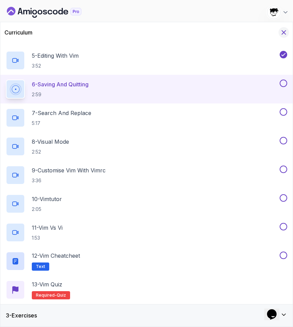
click at [284, 32] on icon "Hide Curriculum for mobile" at bounding box center [284, 33] width 8 height 8
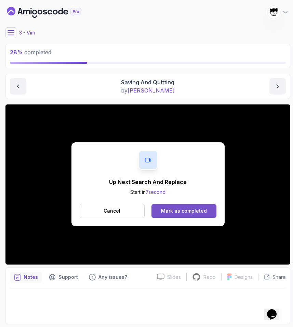
click at [186, 210] on div "Mark as completed" at bounding box center [184, 211] width 46 height 7
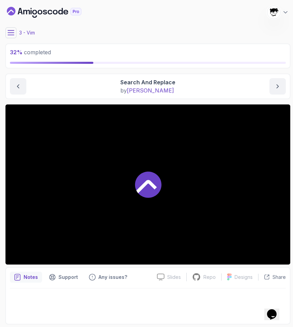
click at [12, 34] on icon at bounding box center [11, 32] width 7 height 7
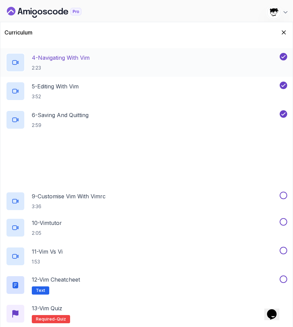
scroll to position [156, 0]
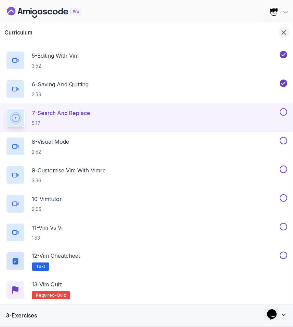
click at [282, 31] on icon "Hide Curriculum for mobile" at bounding box center [284, 33] width 4 height 4
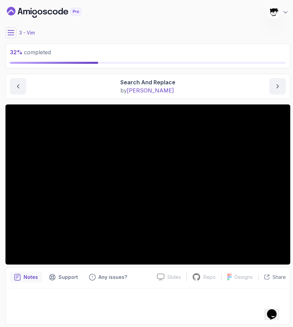
click at [10, 32] on icon at bounding box center [11, 32] width 7 height 7
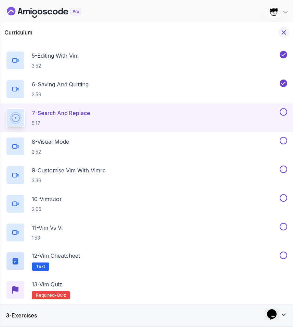
click at [280, 35] on button "Hide Curriculum for mobile" at bounding box center [284, 32] width 11 height 11
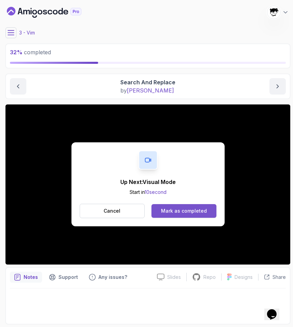
click at [177, 207] on button "Mark as completed" at bounding box center [183, 211] width 65 height 14
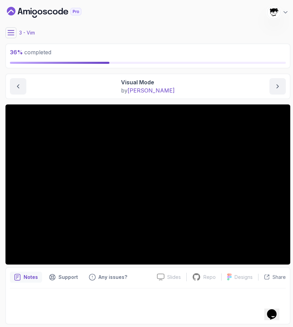
click at [13, 33] on icon at bounding box center [11, 32] width 7 height 7
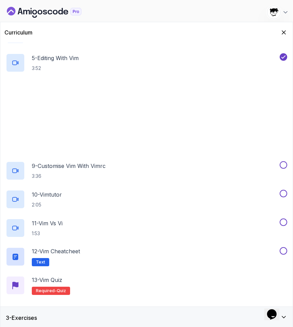
scroll to position [156, 0]
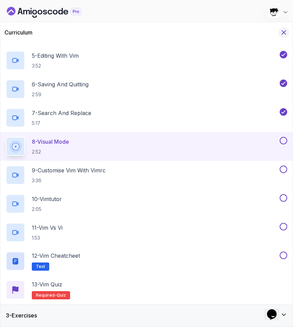
click at [286, 30] on icon "Hide Curriculum for mobile" at bounding box center [284, 33] width 8 height 8
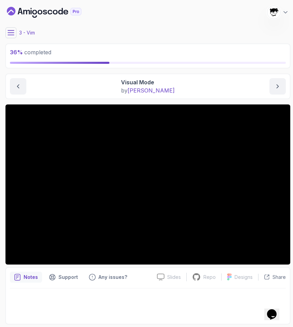
click at [14, 38] on main "My Courses VIM Essentials 713 Points Abdallah Issa Al-Kass Student 3 - Vim 36 %…" at bounding box center [147, 164] width 285 height 322
click at [15, 38] on div "3 - Vim" at bounding box center [147, 32] width 285 height 11
click at [7, 29] on button at bounding box center [10, 32] width 11 height 11
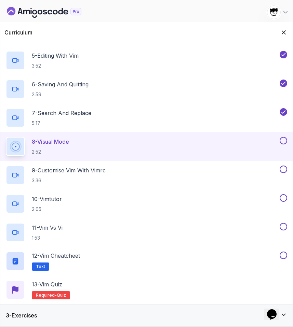
click at [109, 312] on div "3 - Exercises" at bounding box center [146, 316] width 281 height 8
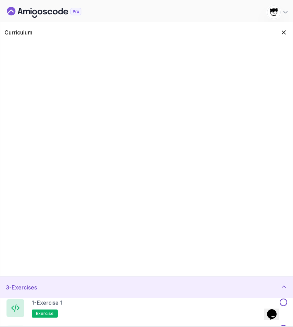
scroll to position [0, 0]
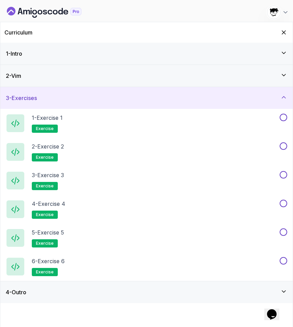
click at [107, 282] on div "4 - Outro" at bounding box center [146, 293] width 292 height 22
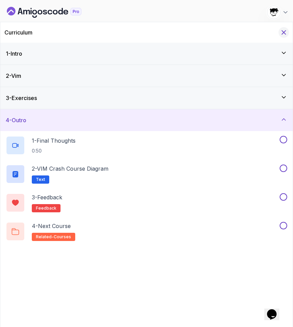
click at [285, 30] on icon "Hide Curriculum for mobile" at bounding box center [284, 33] width 8 height 8
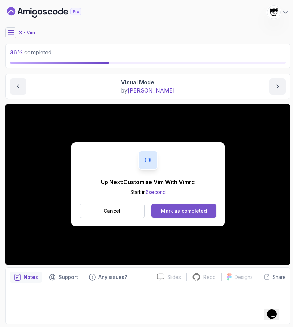
click at [175, 212] on div "Mark as completed" at bounding box center [184, 211] width 46 height 7
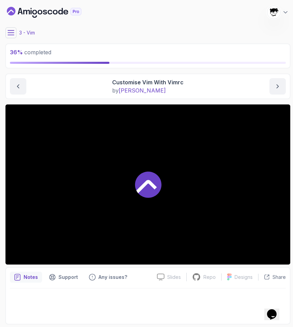
click at [12, 34] on icon at bounding box center [11, 32] width 7 height 7
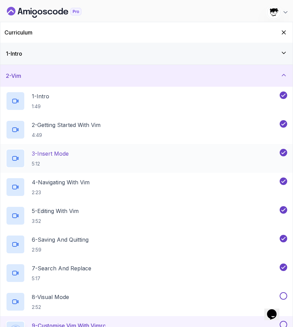
scroll to position [156, 0]
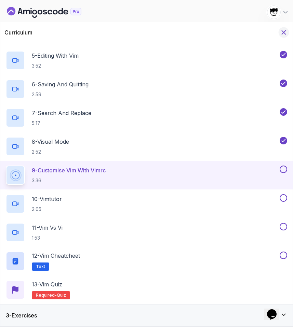
click at [284, 37] on button "Hide Curriculum for mobile" at bounding box center [284, 32] width 11 height 11
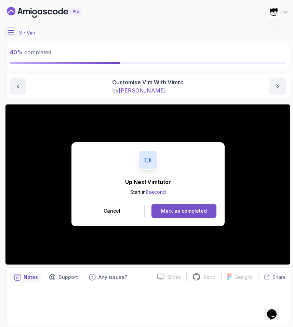
click at [177, 210] on div "Mark as completed" at bounding box center [184, 211] width 46 height 7
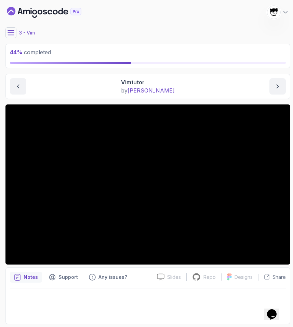
click at [11, 36] on icon at bounding box center [11, 32] width 7 height 7
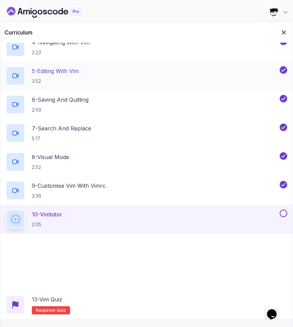
scroll to position [156, 0]
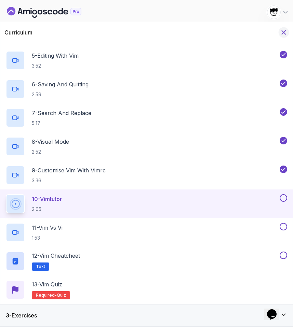
click at [283, 35] on icon "Hide Curriculum for mobile" at bounding box center [284, 33] width 8 height 8
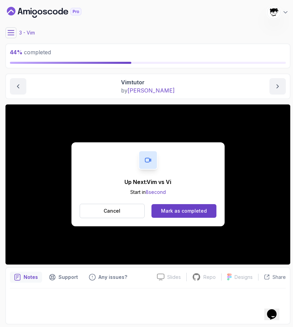
click at [172, 201] on div "Up Next: Vim vs Vi Start in 8 second Cancel Mark as completed" at bounding box center [147, 185] width 153 height 84
click at [171, 207] on button "Mark as completed" at bounding box center [183, 211] width 65 height 14
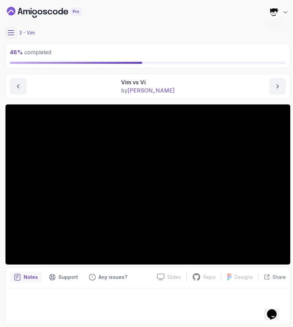
click at [5, 31] on div "48 % completed 1 - Intro 2 - Vim 1 - Intro 1:49 2 - Getting Started With Vim 4:…" at bounding box center [146, 164] width 287 height 322
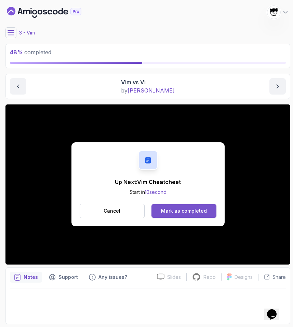
click at [166, 214] on div "Mark as completed" at bounding box center [184, 211] width 46 height 7
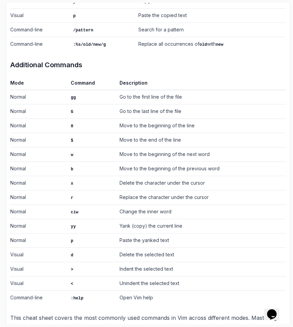
scroll to position [401, 0]
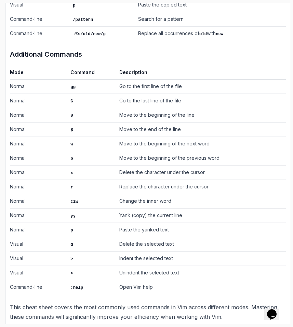
click at [64, 180] on td "Normal" at bounding box center [39, 187] width 58 height 14
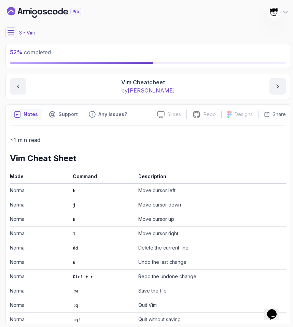
click at [12, 31] on icon at bounding box center [11, 32] width 7 height 7
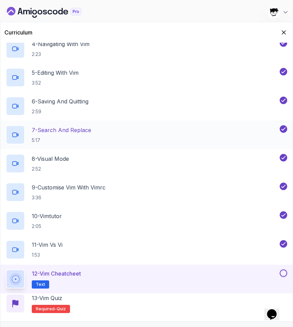
scroll to position [156, 0]
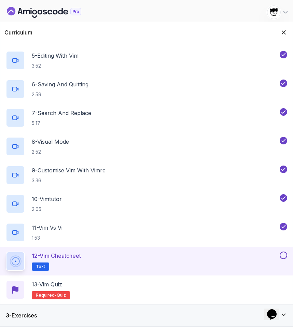
click at [283, 253] on button at bounding box center [284, 256] width 8 height 8
click at [188, 278] on div "13 - Vim Quiz Required- quiz" at bounding box center [146, 290] width 293 height 29
click at [177, 284] on div "13 - Vim Quiz Required- quiz" at bounding box center [147, 290] width 282 height 19
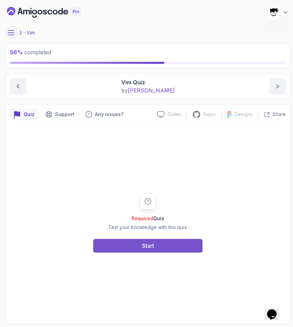
click at [139, 253] on div "Required Quiz Test your knowledge with this quiz. Start" at bounding box center [148, 223] width 276 height 194
click at [137, 251] on button "Start" at bounding box center [147, 246] width 109 height 14
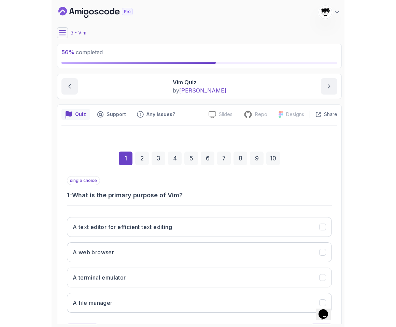
scroll to position [32, 0]
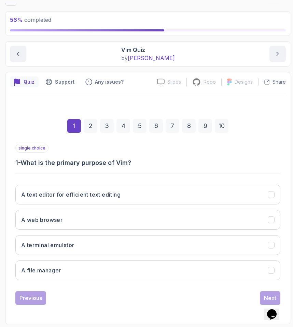
click at [51, 205] on div "A text editor for efficient text editing A web browser A terminal emulator A fi…" at bounding box center [147, 232] width 265 height 107
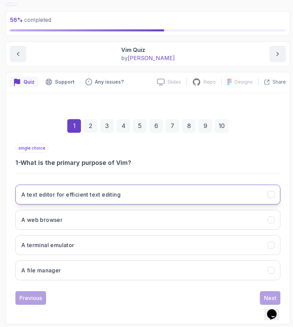
click at [42, 202] on button "A text editor for efficient text editing" at bounding box center [147, 195] width 265 height 20
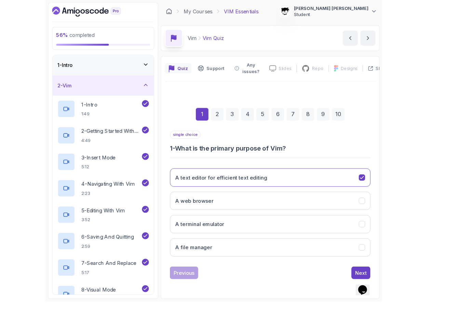
scroll to position [0, 0]
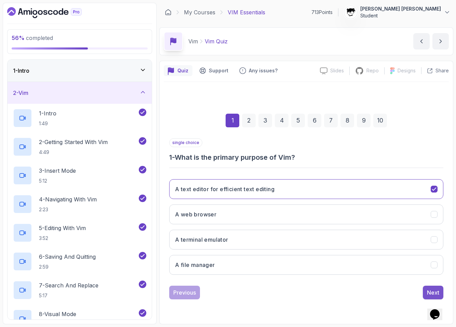
click at [426, 295] on button "Next" at bounding box center [433, 293] width 21 height 14
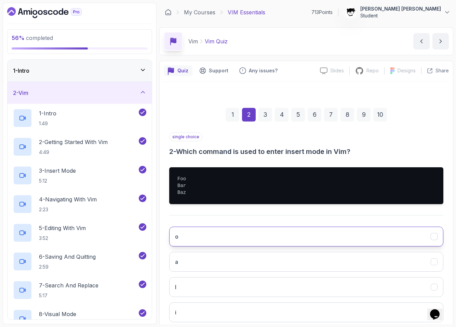
scroll to position [42, 0]
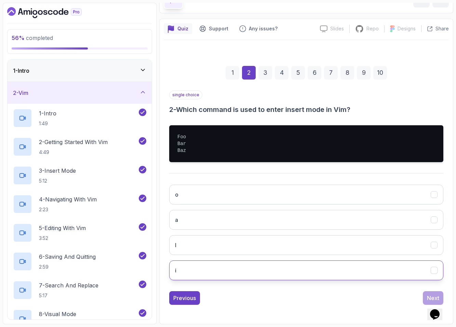
click at [210, 271] on button "i" at bounding box center [306, 271] width 274 height 20
click at [426, 292] on button "Next" at bounding box center [433, 299] width 21 height 14
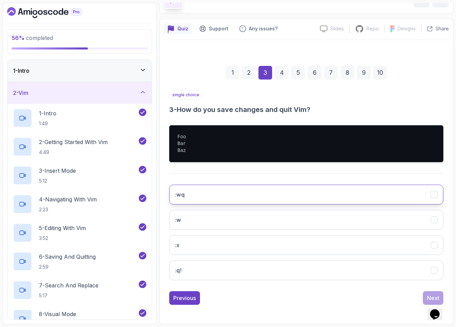
click at [278, 192] on button ":wq" at bounding box center [306, 195] width 274 height 20
click at [431, 298] on div "Next" at bounding box center [433, 298] width 12 height 8
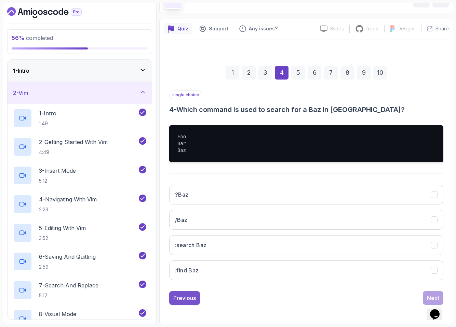
click at [174, 303] on button "Previous" at bounding box center [184, 299] width 31 height 14
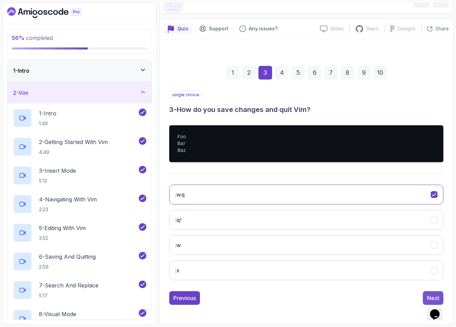
click at [430, 296] on div "Next" at bounding box center [433, 298] width 12 height 8
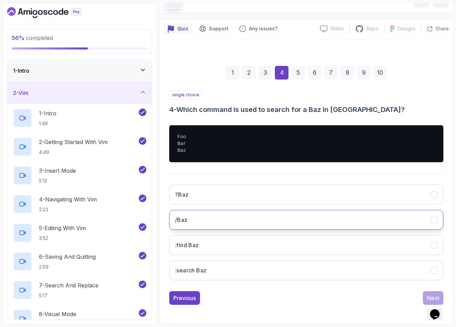
click at [200, 225] on button "/Baz" at bounding box center [306, 220] width 274 height 20
click at [431, 294] on div "Next" at bounding box center [433, 298] width 12 height 8
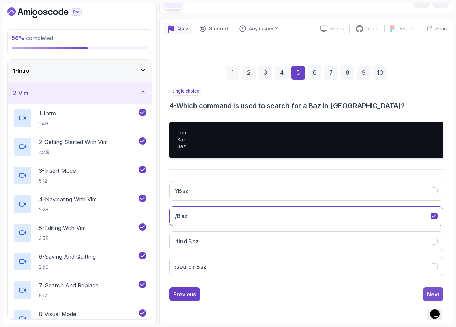
scroll to position [0, 0]
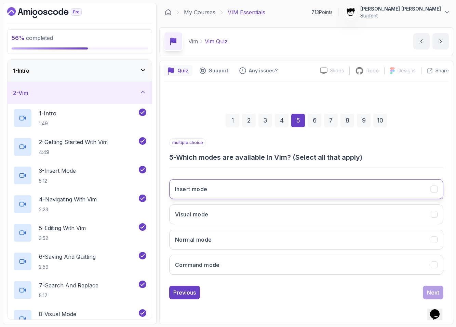
click at [209, 187] on button "Insert mode" at bounding box center [306, 189] width 274 height 20
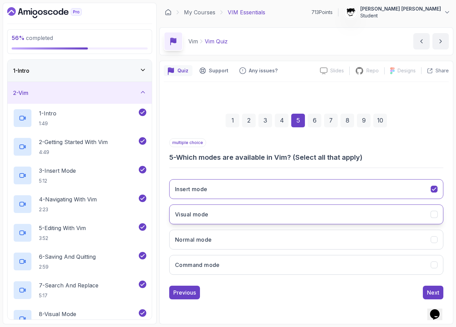
click at [205, 215] on h3 "Visual mode" at bounding box center [191, 215] width 33 height 8
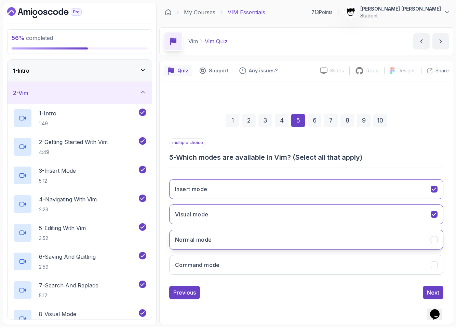
click at [206, 244] on h3 "Normal mode" at bounding box center [193, 240] width 37 height 8
click at [428, 292] on div "Next" at bounding box center [433, 293] width 12 height 8
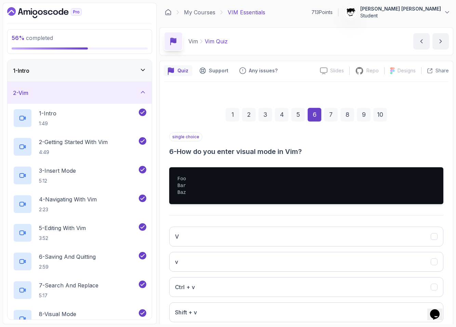
scroll to position [42, 0]
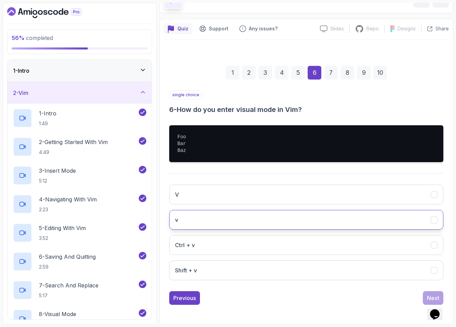
click at [202, 213] on button "v" at bounding box center [306, 220] width 274 height 20
click at [423, 295] on button "Next" at bounding box center [433, 299] width 21 height 14
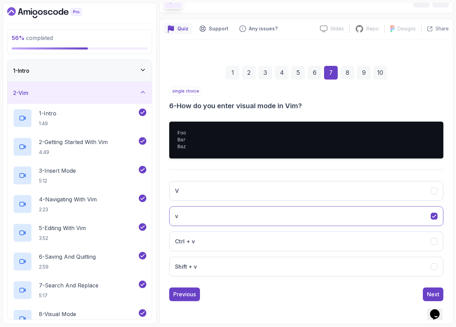
scroll to position [0, 0]
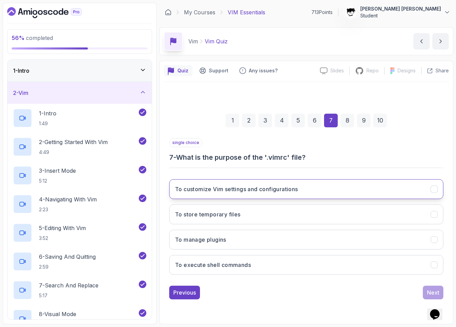
click at [255, 193] on h3 "To customize Vim settings and configurations" at bounding box center [236, 189] width 123 height 8
click at [428, 291] on div "Next" at bounding box center [433, 293] width 12 height 8
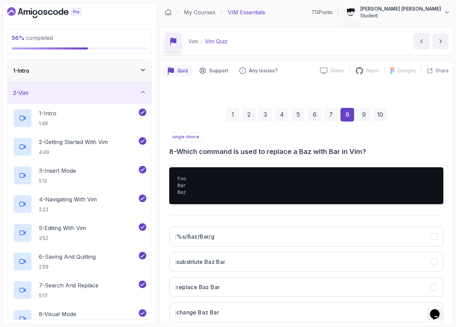
scroll to position [42, 0]
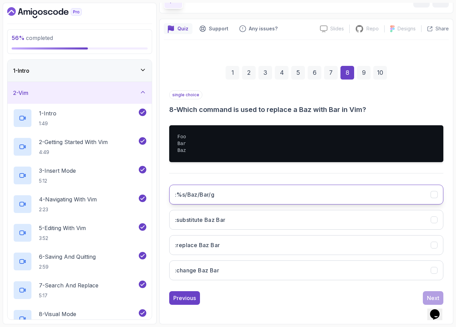
click at [199, 193] on h3 ":%s/Baz/Bar/g" at bounding box center [194, 195] width 39 height 8
click at [426, 297] on button "Next" at bounding box center [433, 299] width 21 height 14
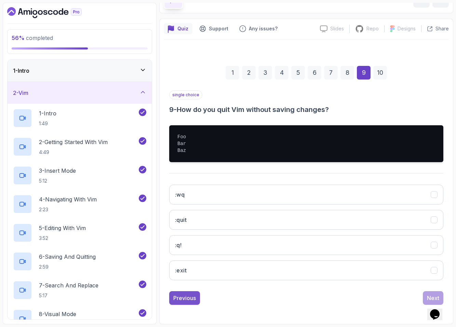
click at [182, 298] on div "Previous" at bounding box center [184, 298] width 23 height 8
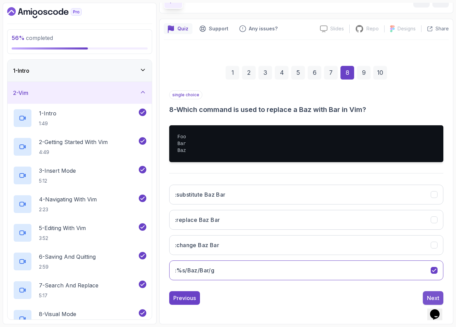
click at [431, 293] on button "Next" at bounding box center [433, 299] width 21 height 14
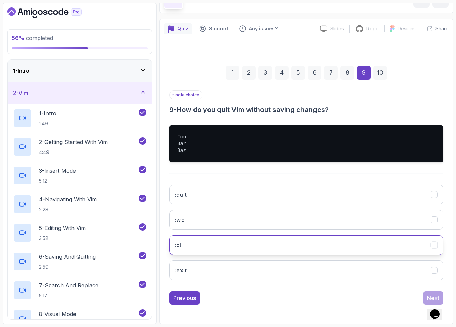
click at [181, 245] on h3 ":q!" at bounding box center [178, 245] width 6 height 8
click at [424, 297] on button "Next" at bounding box center [433, 299] width 21 height 14
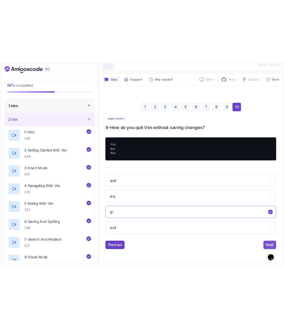
scroll to position [0, 0]
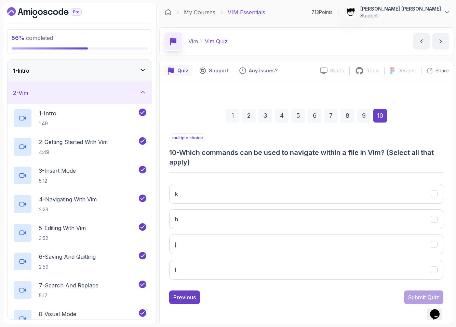
click at [212, 151] on h3 "10 - Which commands can be used to navigate within a file in Vim? (Select all t…" at bounding box center [306, 157] width 274 height 19
click at [221, 164] on h3 "10 - Which commands can be used to navigate within a file in Vim? (Select all t…" at bounding box center [306, 157] width 274 height 19
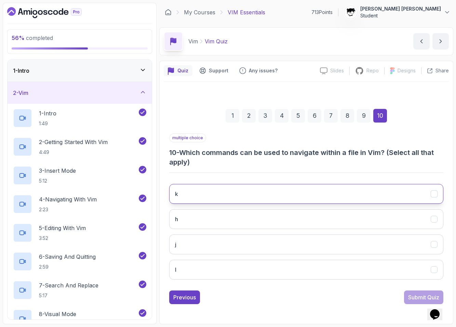
click at [204, 200] on button "k" at bounding box center [306, 194] width 274 height 20
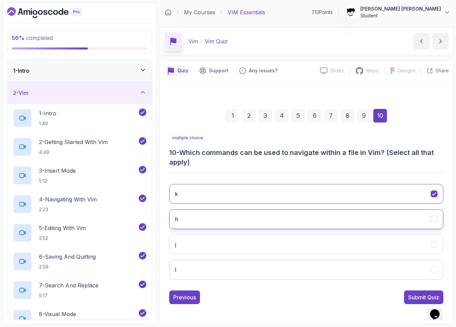
click at [204, 213] on button "h" at bounding box center [306, 220] width 274 height 20
click at [205, 232] on div "k h j l" at bounding box center [306, 232] width 274 height 107
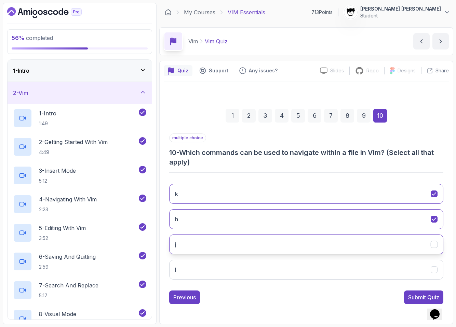
click at [201, 247] on button "j" at bounding box center [306, 245] width 274 height 20
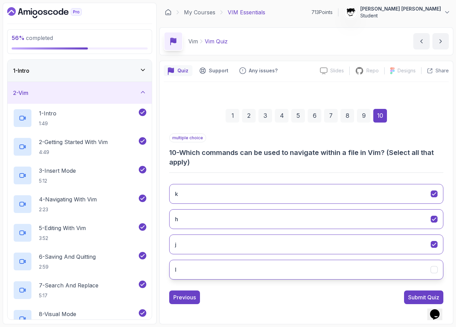
click at [205, 266] on button "l" at bounding box center [306, 270] width 274 height 20
click at [423, 300] on div "Submit Quiz" at bounding box center [423, 298] width 31 height 8
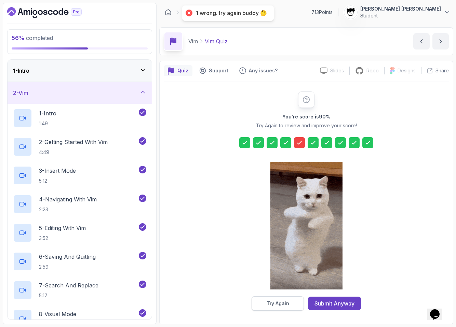
click at [275, 307] on button "Try Again" at bounding box center [278, 304] width 52 height 14
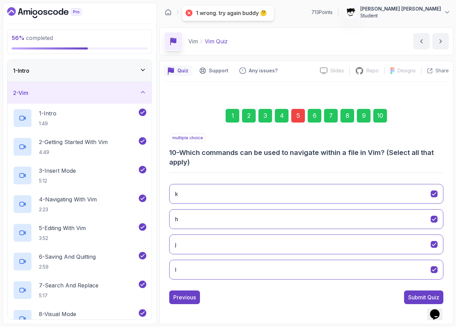
click at [299, 112] on div "5" at bounding box center [298, 116] width 14 height 14
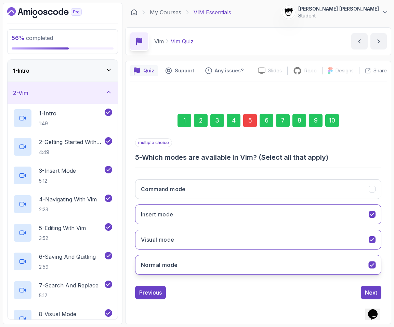
click at [222, 260] on button "Normal mode" at bounding box center [258, 265] width 246 height 20
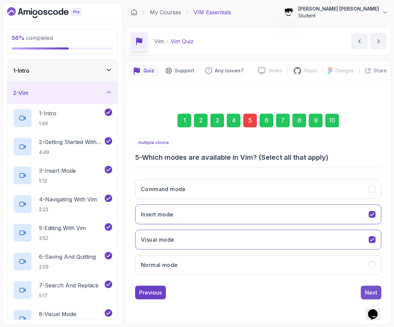
click at [361, 287] on button "Next" at bounding box center [371, 293] width 21 height 14
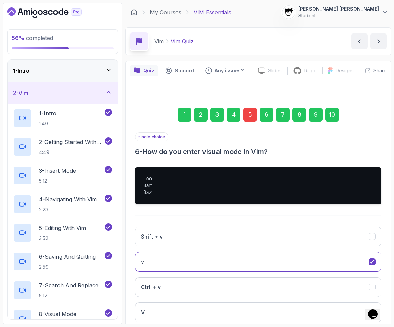
click at [331, 114] on div "10" at bounding box center [332, 115] width 14 height 14
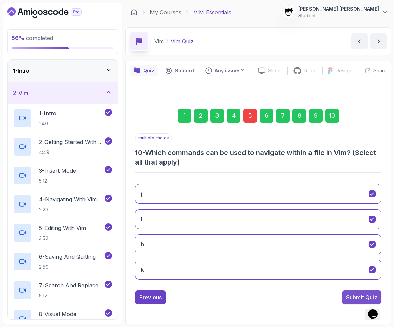
click at [357, 294] on div "Submit Quiz" at bounding box center [361, 298] width 31 height 8
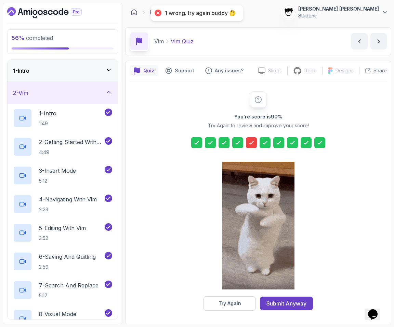
click at [237, 295] on div at bounding box center [258, 227] width 72 height 140
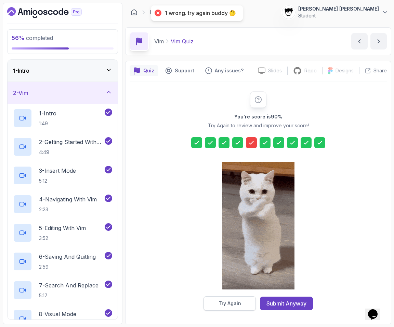
click at [236, 304] on div "Try Again" at bounding box center [229, 303] width 23 height 7
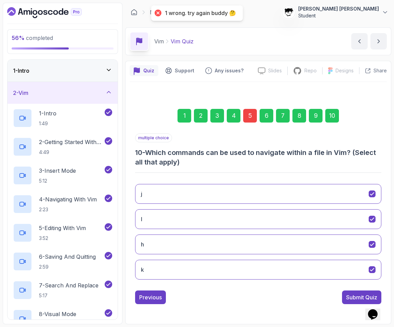
click at [248, 114] on div "5" at bounding box center [250, 116] width 14 height 14
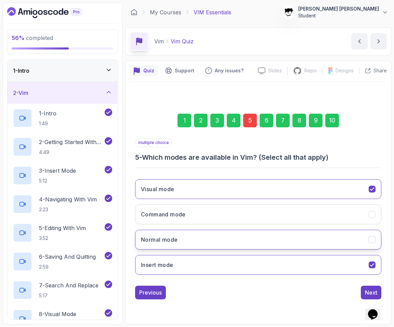
click at [147, 237] on h3 "Normal mode" at bounding box center [159, 240] width 37 height 8
click at [363, 291] on button "Next" at bounding box center [371, 293] width 21 height 14
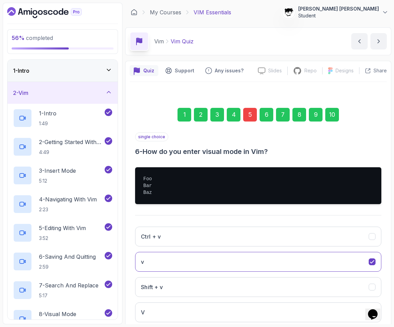
click at [331, 118] on div "10" at bounding box center [332, 115] width 14 height 14
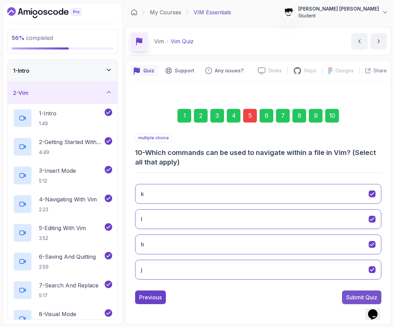
click at [352, 295] on div "Submit Quiz" at bounding box center [361, 298] width 31 height 8
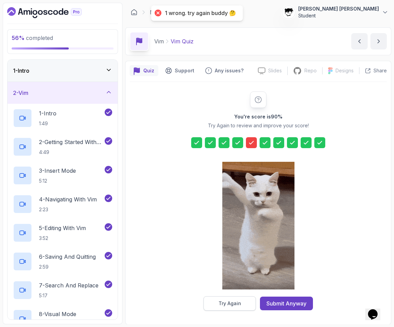
click at [227, 309] on button "Try Again" at bounding box center [229, 304] width 52 height 14
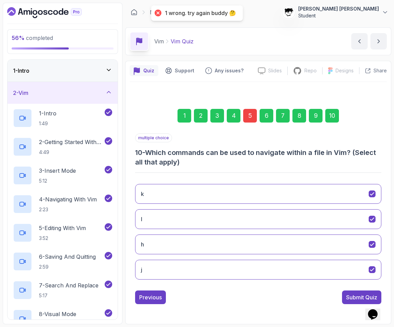
click at [251, 123] on div "1 2 3 4 5 6 7 8 9 10" at bounding box center [258, 116] width 246 height 36
click at [249, 118] on div "5" at bounding box center [250, 116] width 14 height 14
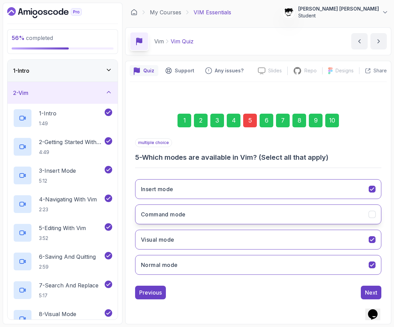
click at [162, 222] on button "Command mode" at bounding box center [258, 215] width 246 height 20
click at [367, 290] on div "Next" at bounding box center [371, 293] width 12 height 8
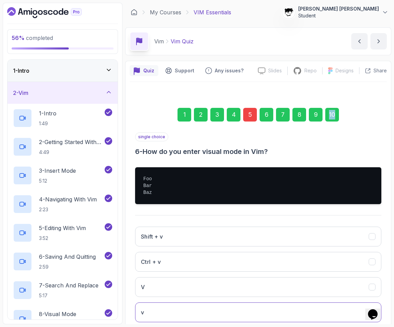
click at [337, 110] on div "10" at bounding box center [332, 115] width 14 height 14
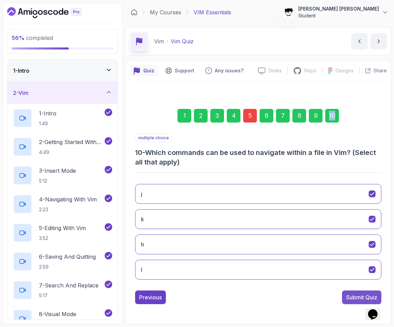
click at [353, 292] on button "Submit Quiz" at bounding box center [361, 298] width 39 height 14
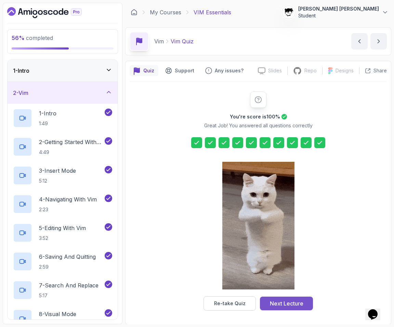
click at [289, 301] on div "Next Lecture" at bounding box center [286, 304] width 33 height 8
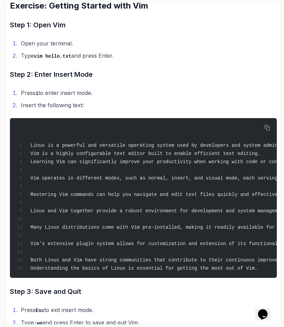
scroll to position [162, 0]
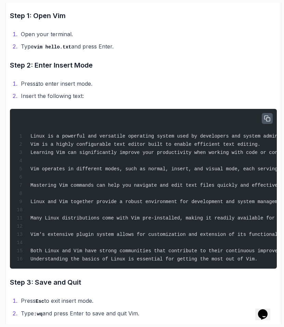
click at [270, 117] on icon "button" at bounding box center [267, 119] width 6 height 6
click at [103, 142] on span "Vim is a highly configurable text editor built to enable efficient text editing." at bounding box center [145, 144] width 230 height 5
click at [266, 120] on icon "button" at bounding box center [266, 118] width 5 height 5
click at [271, 122] on button "button" at bounding box center [266, 118] width 11 height 11
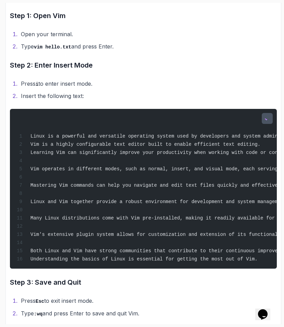
click at [271, 122] on button "button" at bounding box center [266, 118] width 11 height 11
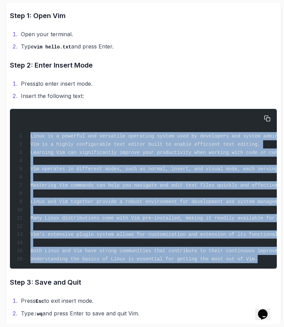
drag, startPoint x: 265, startPoint y: 269, endPoint x: 28, endPoint y: 138, distance: 271.1
click at [28, 138] on div "Linux is a powerful and versatile operating system used by developers and syste…" at bounding box center [143, 189] width 256 height 152
copy code "Linux is a powerful and versatile operating system used by developers and syste…"
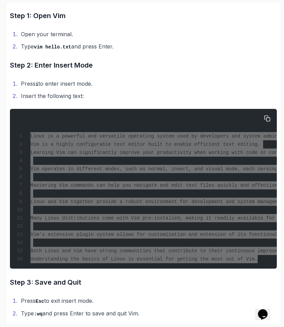
scroll to position [0, 59]
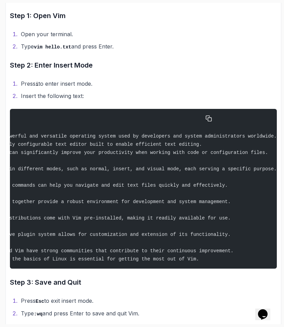
click at [50, 203] on span "Linux and Vim together provide a robust environment for development and system …" at bounding box center [101, 201] width 258 height 5
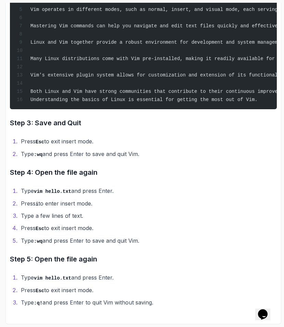
scroll to position [0, 0]
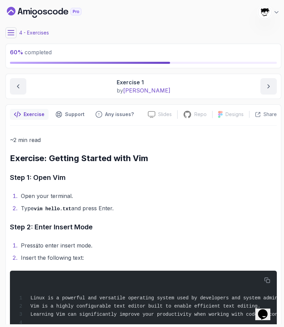
click at [15, 32] on button at bounding box center [10, 32] width 11 height 11
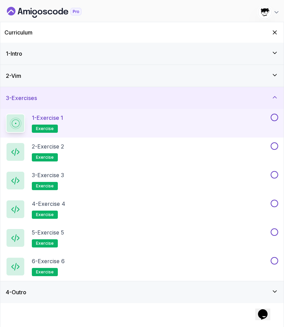
click at [272, 116] on button at bounding box center [274, 118] width 8 height 8
click at [186, 152] on div "2 - Exercise 2 exercise" at bounding box center [137, 152] width 263 height 19
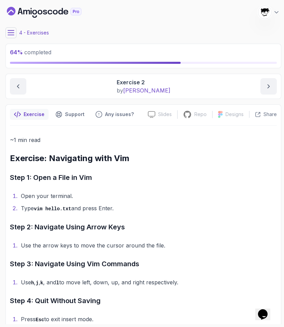
scroll to position [28, 0]
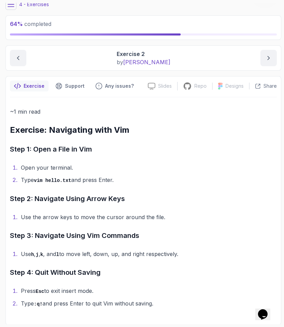
click at [12, 9] on button at bounding box center [10, 4] width 11 height 11
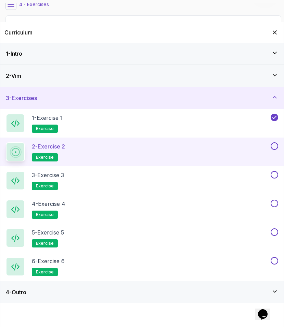
click at [273, 147] on button at bounding box center [274, 147] width 8 height 8
click at [136, 181] on div "3 - Exercise 3 exercise" at bounding box center [137, 180] width 263 height 19
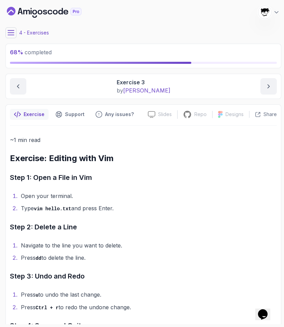
click at [14, 28] on button at bounding box center [10, 32] width 11 height 11
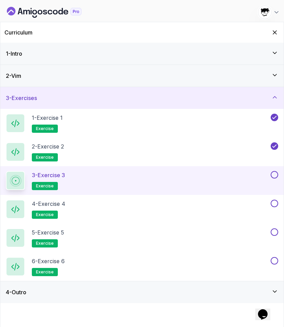
click at [275, 179] on button "3 - Exercise 3 exercise" at bounding box center [142, 180] width 272 height 19
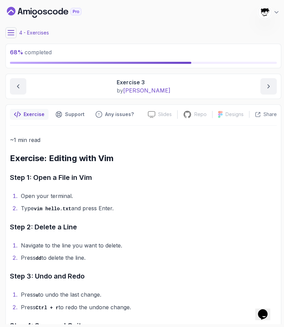
click at [11, 27] on main "My Courses VIM Essentials 713 Points Abdallah Issa Al-Kass Student 4 - Exercise…" at bounding box center [142, 164] width 275 height 322
click at [8, 32] on icon at bounding box center [11, 32] width 7 height 7
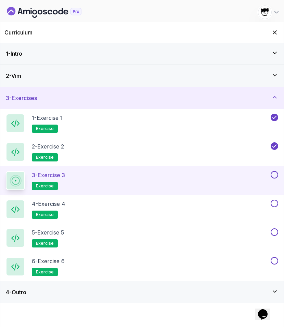
click at [275, 173] on button at bounding box center [274, 175] width 8 height 8
click at [161, 212] on div "4 - Exercise 4 exercise" at bounding box center [137, 209] width 263 height 19
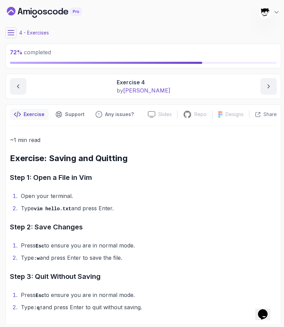
scroll to position [4, 0]
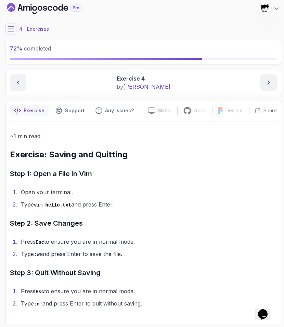
click at [120, 173] on h3 "Step 1: Open a File in Vim" at bounding box center [143, 173] width 267 height 11
click at [7, 30] on button at bounding box center [10, 29] width 11 height 11
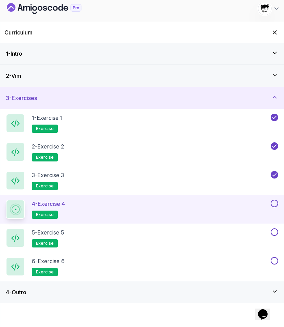
click at [276, 204] on button at bounding box center [274, 204] width 8 height 8
click at [188, 240] on div "5 - Exercise 5 exercise" at bounding box center [137, 238] width 263 height 19
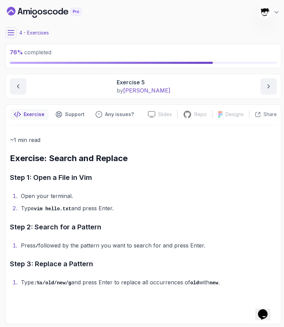
click at [9, 34] on icon at bounding box center [11, 32] width 7 height 7
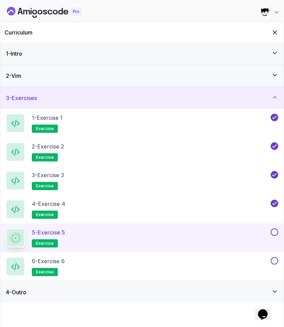
click at [275, 233] on button at bounding box center [274, 233] width 8 height 8
click at [218, 262] on div "6 - Exercise 6 exercise" at bounding box center [137, 266] width 263 height 19
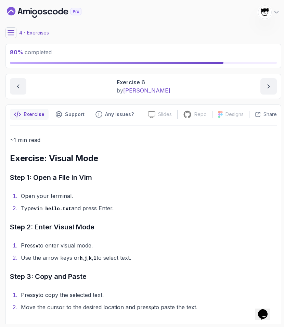
scroll to position [4, 0]
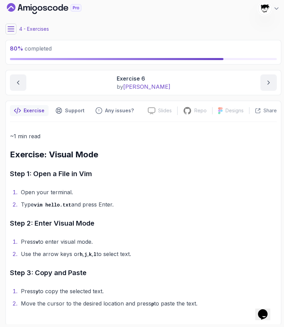
click at [10, 23] on main "My Courses VIM Essentials 713 Points Abdallah Issa Al-Kass Student 4 - Exercise…" at bounding box center [142, 164] width 275 height 322
click at [10, 30] on icon at bounding box center [11, 29] width 7 height 7
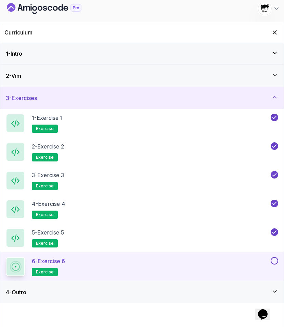
click at [275, 262] on button at bounding box center [274, 261] width 8 height 8
click at [218, 283] on div "4 - Outro" at bounding box center [141, 293] width 283 height 22
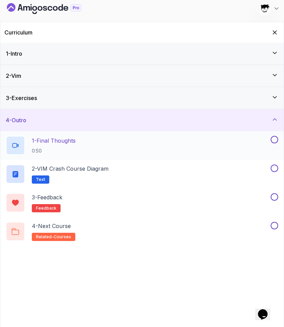
click at [91, 153] on div "1 - Final Thoughts 0:50" at bounding box center [137, 145] width 263 height 19
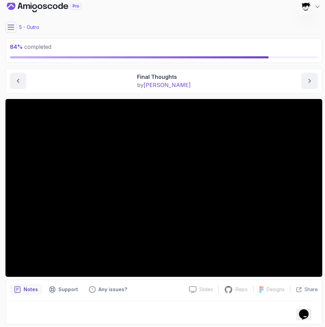
scroll to position [5, 0]
click at [13, 30] on button at bounding box center [10, 27] width 11 height 11
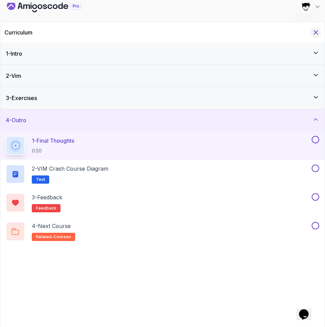
click at [313, 33] on icon "Hide Curriculum for mobile" at bounding box center [316, 33] width 8 height 8
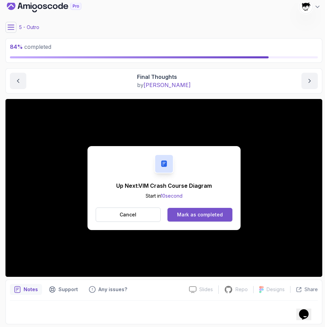
click at [200, 216] on div "Mark as completed" at bounding box center [200, 215] width 46 height 7
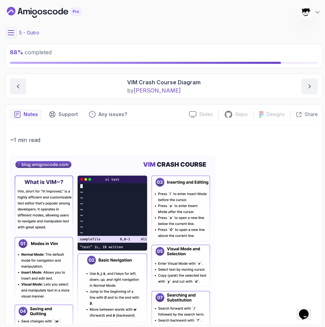
click at [9, 29] on button at bounding box center [10, 32] width 11 height 11
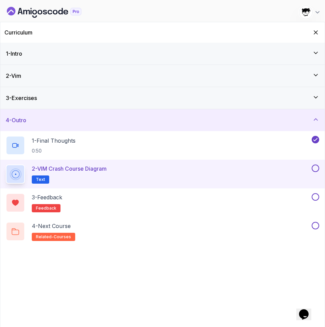
click at [318, 170] on button at bounding box center [316, 169] width 8 height 8
click at [315, 198] on button at bounding box center [316, 197] width 8 height 8
click at [283, 197] on div "3 - Feedback feedback" at bounding box center [158, 202] width 305 height 19
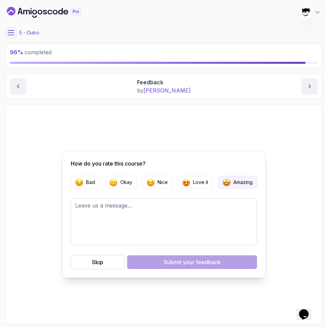
click at [223, 185] on img "button" at bounding box center [226, 182] width 8 height 8
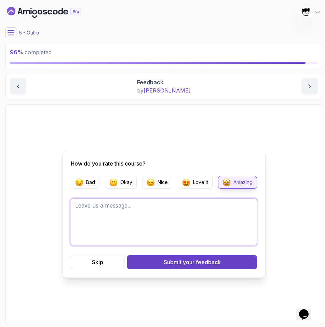
click at [160, 219] on textarea at bounding box center [164, 222] width 186 height 47
type textarea "G"
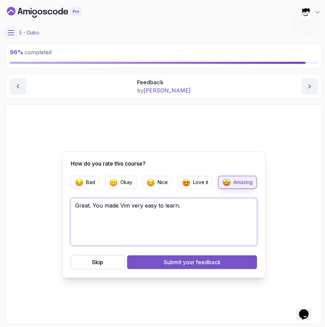
type textarea "Great. You made Vim very easy to learn."
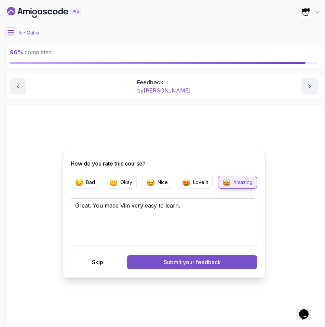
click at [176, 262] on div "Submit your feedback" at bounding box center [192, 262] width 57 height 8
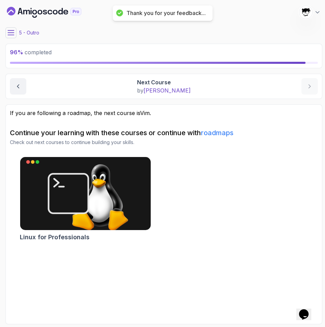
click at [11, 38] on button at bounding box center [10, 32] width 11 height 11
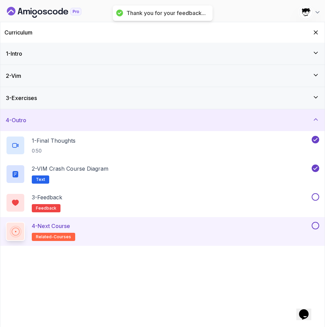
click at [64, 100] on div "3 - Exercises" at bounding box center [162, 98] width 313 height 8
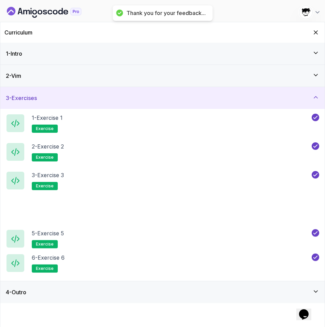
click at [43, 84] on div "2 - Vim" at bounding box center [162, 76] width 324 height 22
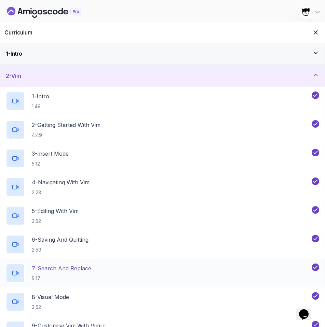
scroll to position [156, 0]
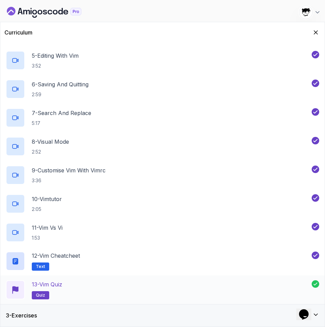
click at [60, 286] on p "13 - Vim Quiz" at bounding box center [47, 285] width 30 height 8
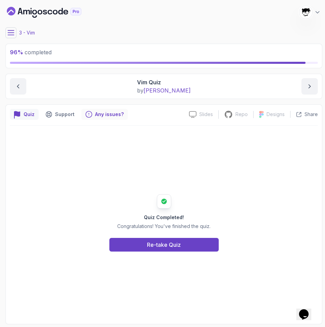
click at [92, 116] on div "Any issues?" at bounding box center [104, 114] width 46 height 11
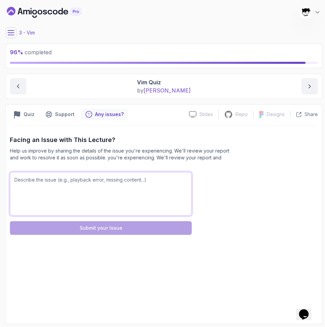
click at [82, 180] on textarea at bounding box center [101, 194] width 182 height 44
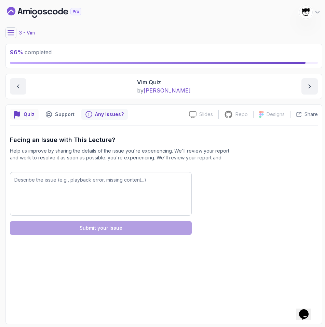
click at [27, 117] on p "Quiz" at bounding box center [29, 114] width 11 height 7
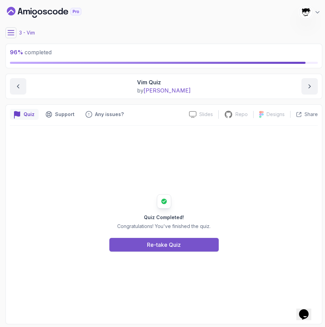
click at [163, 248] on div "Re-take Quiz" at bounding box center [164, 245] width 34 height 8
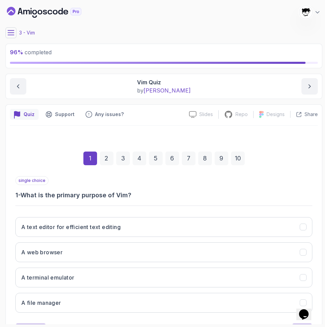
click at [108, 157] on div "2" at bounding box center [107, 159] width 14 height 14
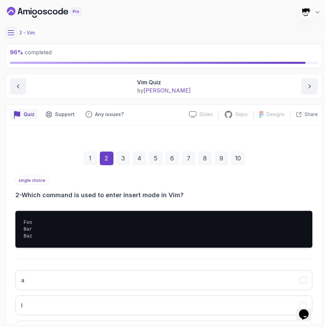
click at [124, 160] on div "3" at bounding box center [123, 159] width 14 height 14
click at [137, 161] on div "4" at bounding box center [140, 159] width 14 height 14
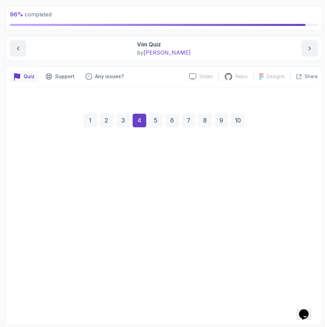
scroll to position [46, 0]
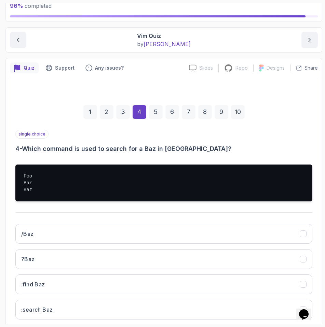
click at [161, 119] on div "1 2 3 4 5 6 7 8 9 10" at bounding box center [163, 112] width 297 height 36
click at [177, 113] on div "6" at bounding box center [172, 112] width 14 height 14
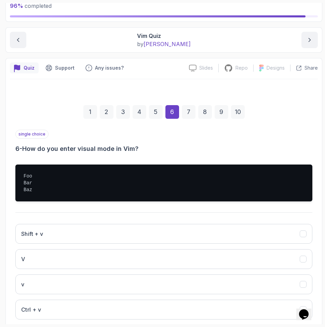
click at [156, 113] on div "5" at bounding box center [156, 112] width 14 height 14
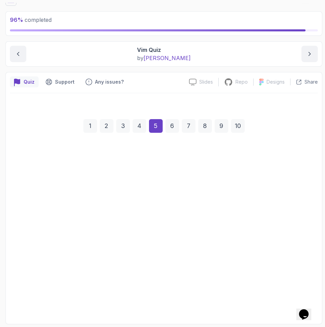
scroll to position [32, 0]
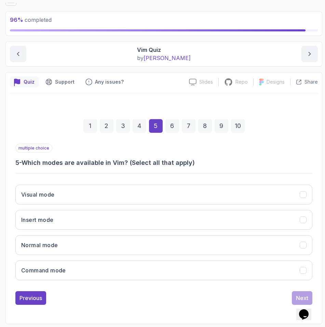
click at [58, 161] on h3 "5 - Which modes are available in Vim? (Select all that apply)" at bounding box center [163, 163] width 297 height 10
copy p "multiple choice"
click at [58, 161] on h3 "5 - Which modes are available in Vim? (Select all that apply)" at bounding box center [163, 163] width 297 height 10
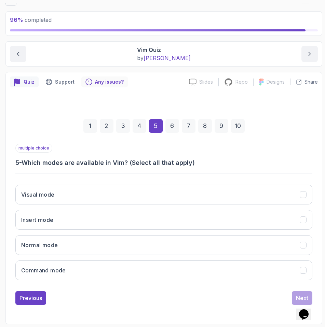
click at [110, 80] on p "Any issues?" at bounding box center [109, 82] width 29 height 7
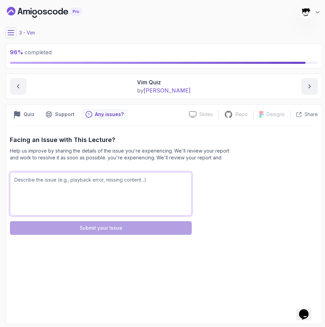
click at [75, 193] on textarea at bounding box center [101, 194] width 182 height 44
paste textarea "5 - Which modes are available in Vim? (Select all that apply)"
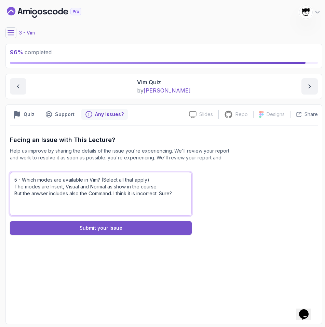
type textarea "5 - Which modes are available in Vim? (Select all that apply) The modes are Ins…"
click at [59, 226] on button "Submit your Issue" at bounding box center [101, 228] width 182 height 14
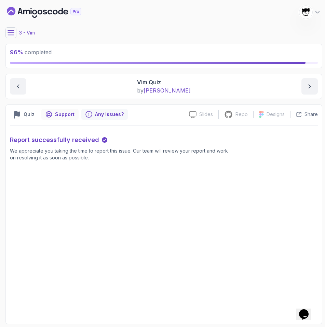
click at [53, 117] on div "Support" at bounding box center [59, 114] width 37 height 11
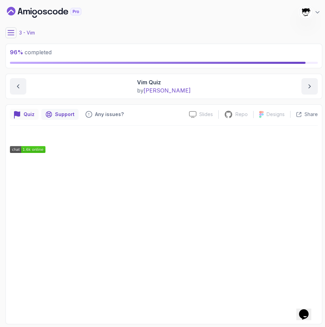
click at [29, 116] on p "Quiz" at bounding box center [29, 114] width 11 height 7
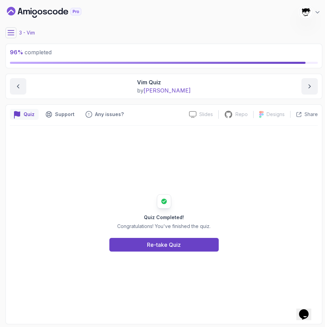
click at [6, 33] on button at bounding box center [10, 32] width 11 height 11
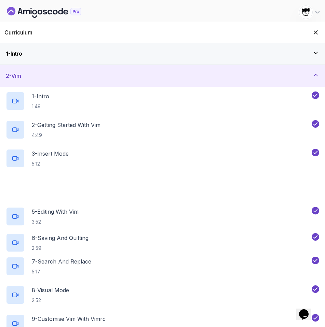
scroll to position [156, 0]
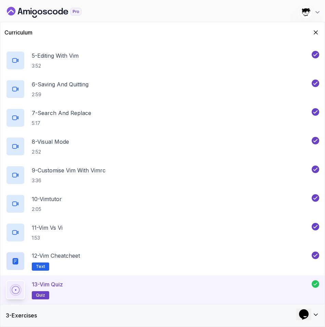
click at [102, 317] on div "3 - Exercises" at bounding box center [162, 316] width 313 height 8
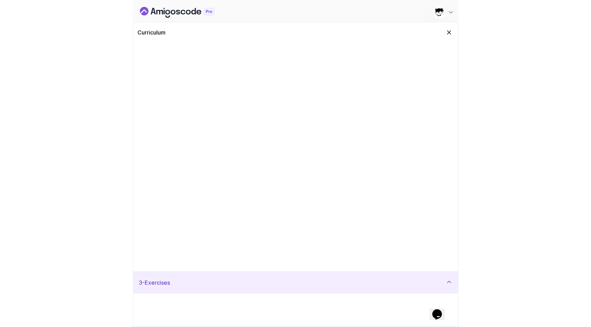
scroll to position [0, 0]
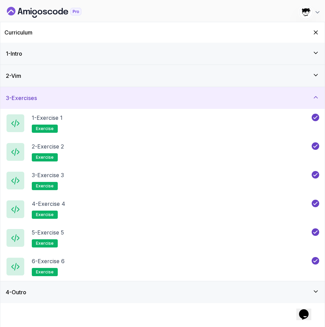
click at [59, 289] on div "4 - Outro" at bounding box center [162, 292] width 313 height 8
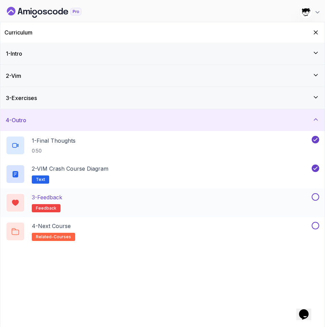
click at [315, 197] on button at bounding box center [316, 197] width 8 height 8
click at [263, 221] on div "4 - Next Course related-courses" at bounding box center [162, 231] width 324 height 29
click at [258, 220] on div "4 - Next Course related-courses" at bounding box center [162, 231] width 324 height 29
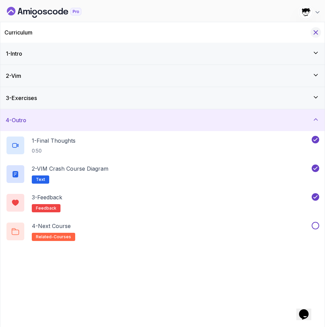
click at [316, 31] on icon "Hide Curriculum for mobile" at bounding box center [316, 33] width 8 height 8
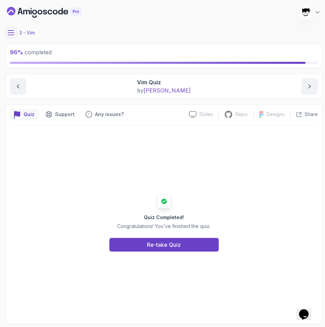
click at [11, 34] on icon at bounding box center [11, 32] width 7 height 7
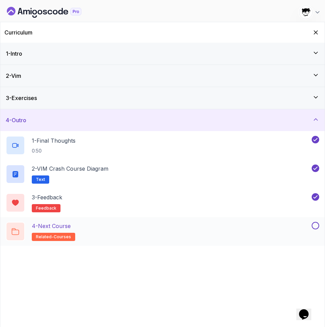
click at [113, 233] on div "4 - Next Course related-courses" at bounding box center [158, 231] width 305 height 19
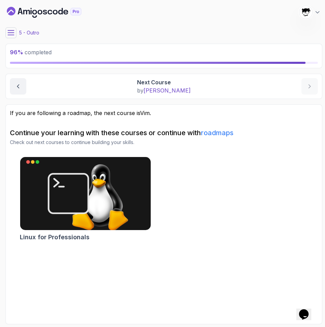
click at [11, 29] on icon at bounding box center [11, 32] width 7 height 7
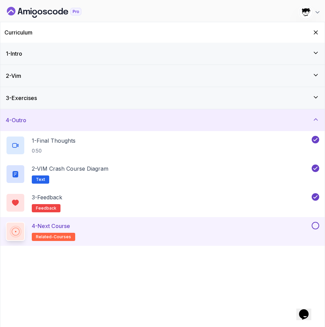
click at [315, 223] on button at bounding box center [316, 226] width 8 height 8
click at [314, 33] on div "Congratulations! You've Completed the Course ! VIM Essentials 100 Points Check …" at bounding box center [162, 163] width 325 height 327
click at [315, 225] on icon at bounding box center [315, 225] width 6 height 7
click at [315, 225] on button at bounding box center [316, 226] width 8 height 8
click at [315, 35] on icon "Hide Curriculum for mobile" at bounding box center [316, 33] width 8 height 8
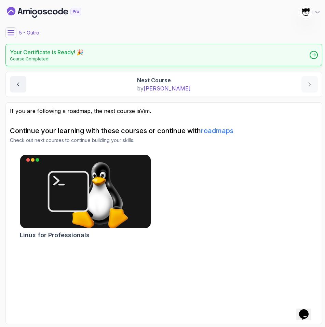
click at [47, 50] on h2 "Your Certificate is Ready! 🎉" at bounding box center [46, 52] width 73 height 8
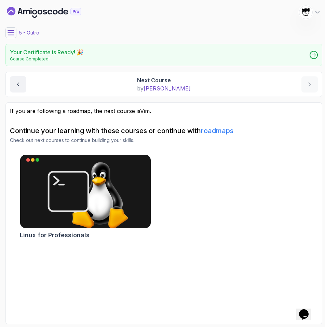
click at [8, 37] on button at bounding box center [10, 32] width 11 height 11
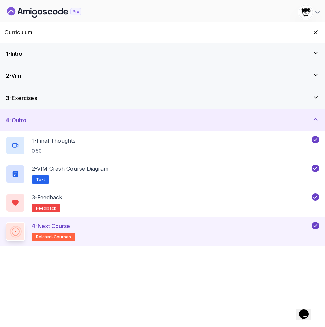
click at [312, 12] on img at bounding box center [306, 12] width 14 height 14
click at [318, 12] on icon at bounding box center [317, 13] width 3 height 2
click at [317, 31] on icon "Hide Curriculum for mobile" at bounding box center [316, 33] width 8 height 8
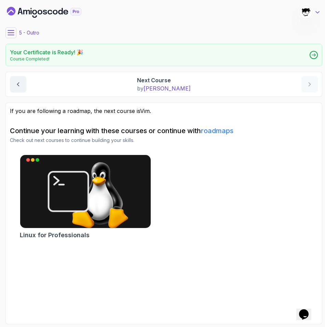
click at [315, 9] on icon at bounding box center [317, 12] width 7 height 7
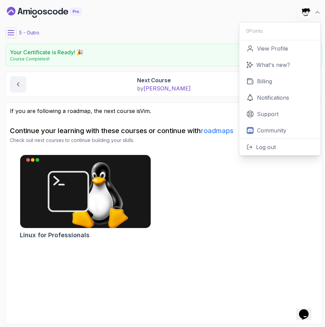
click at [10, 9] on icon "Dashboard" at bounding box center [11, 11] width 9 height 9
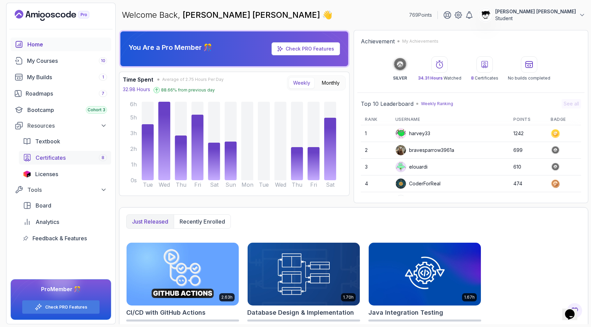
click at [43, 158] on span "Certificates" at bounding box center [51, 158] width 30 height 8
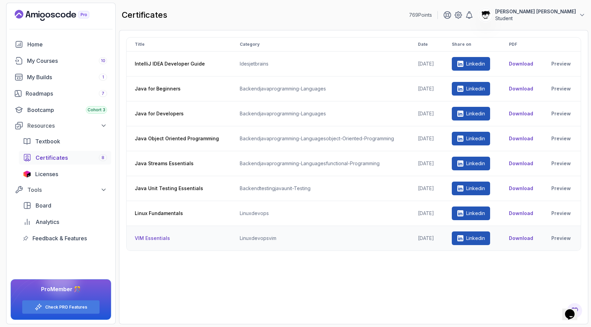
click at [483, 240] on p "Linkedin" at bounding box center [475, 238] width 19 height 7
click at [243, 28] on main "certificates 769 Points Abdallah Issa Al-Kass Student Title Category Date Share…" at bounding box center [353, 164] width 469 height 322
click at [181, 276] on div "Title Category Date Share on PDF IntelliJ IDEA Developer Guide ides jetbrains 2…" at bounding box center [353, 177] width 455 height 280
click at [44, 61] on div "My Courses 10" at bounding box center [67, 61] width 80 height 8
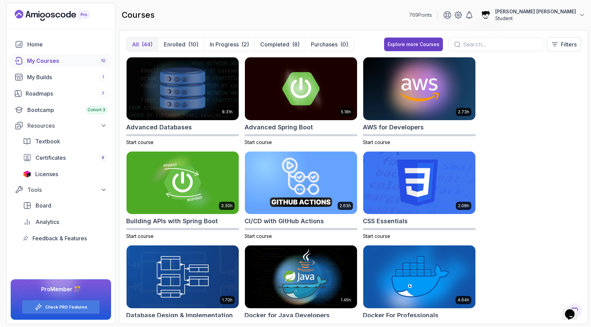
click at [227, 53] on div "All (44) Enrolled (10) In Progress (2) Completed (8) Purchases (0) Explore more…" at bounding box center [353, 47] width 455 height 20
click at [227, 50] on button "In Progress (2)" at bounding box center [229, 45] width 51 height 14
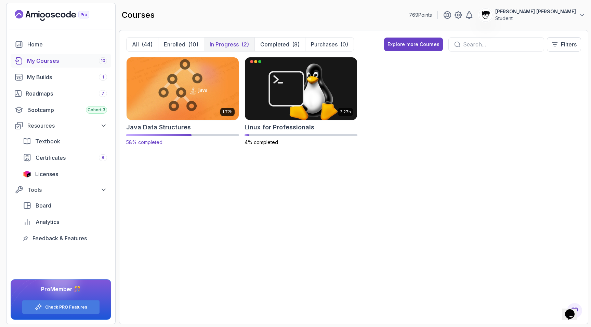
click at [217, 95] on img at bounding box center [183, 89] width 118 height 66
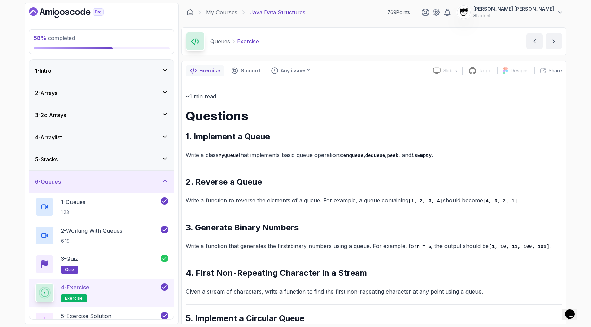
click at [125, 189] on div "6 - Queues" at bounding box center [101, 182] width 144 height 22
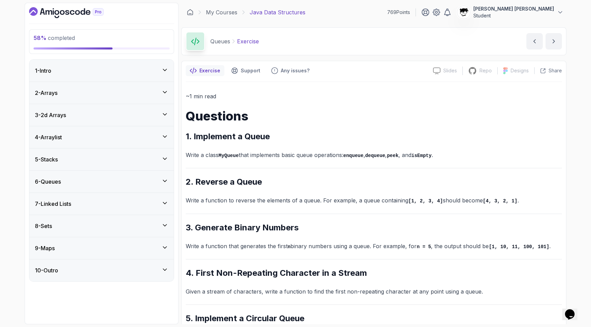
click at [116, 201] on div "7 - Linked Lists" at bounding box center [101, 204] width 133 height 8
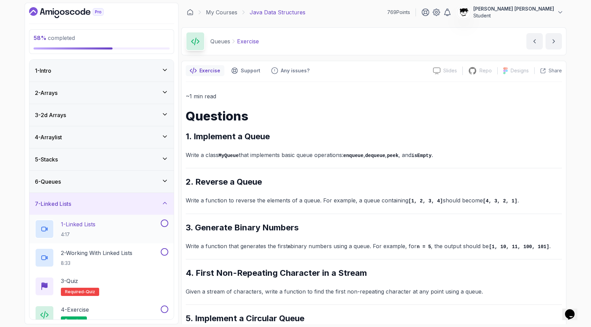
click at [114, 229] on div "1 - Linked Lists 4:17" at bounding box center [97, 229] width 124 height 19
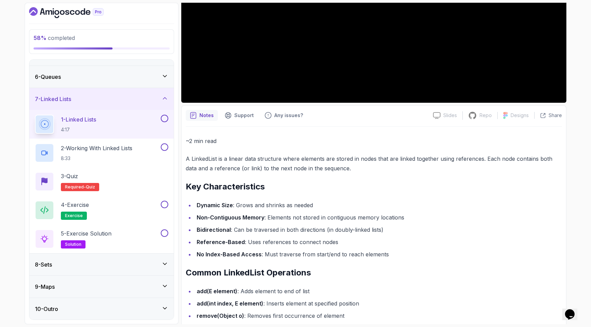
scroll to position [176, 0]
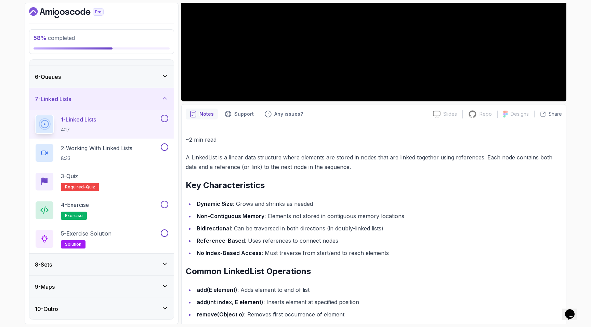
click at [99, 266] on div "8 - Sets" at bounding box center [101, 265] width 133 height 8
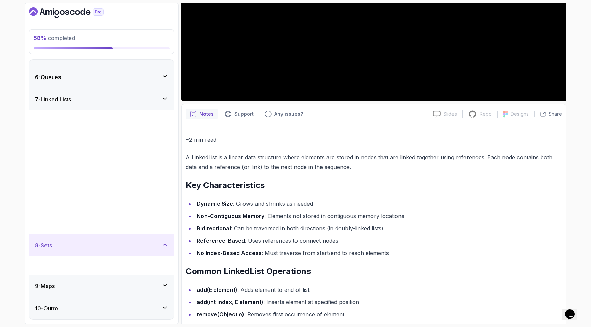
scroll to position [0, 0]
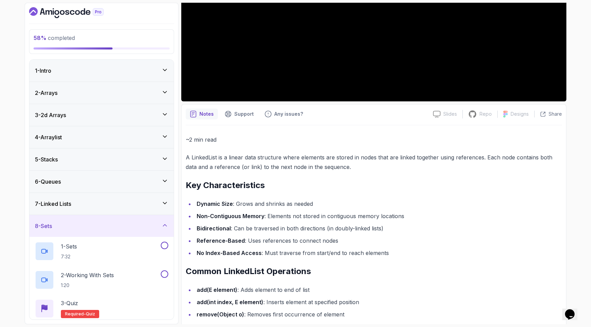
click at [84, 222] on div "8 - Sets" at bounding box center [101, 226] width 133 height 8
